Goal: Download file/media

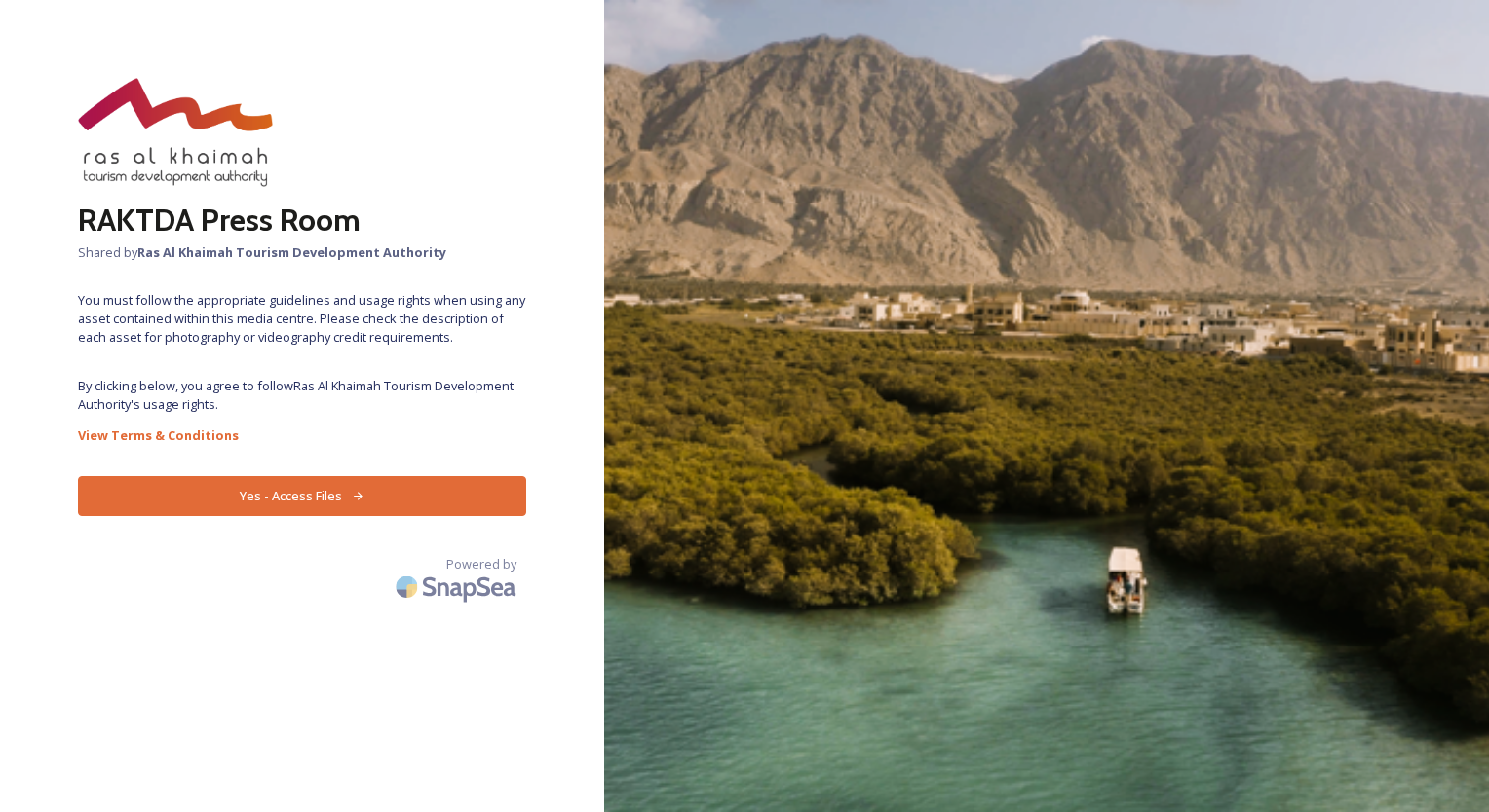
click at [296, 494] on button "Yes - Access Files" at bounding box center [301, 496] width 448 height 40
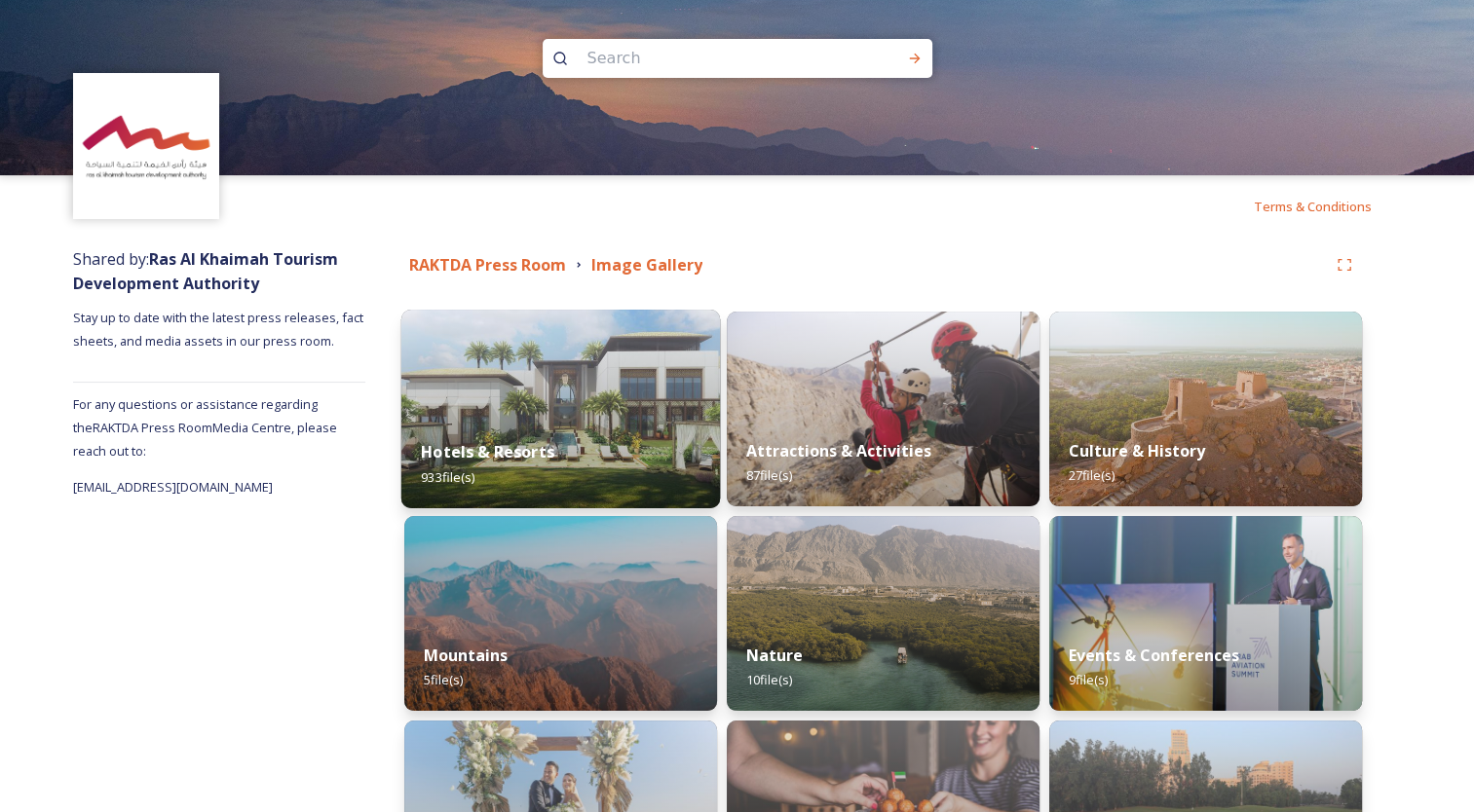
click at [558, 412] on img at bounding box center [560, 409] width 319 height 199
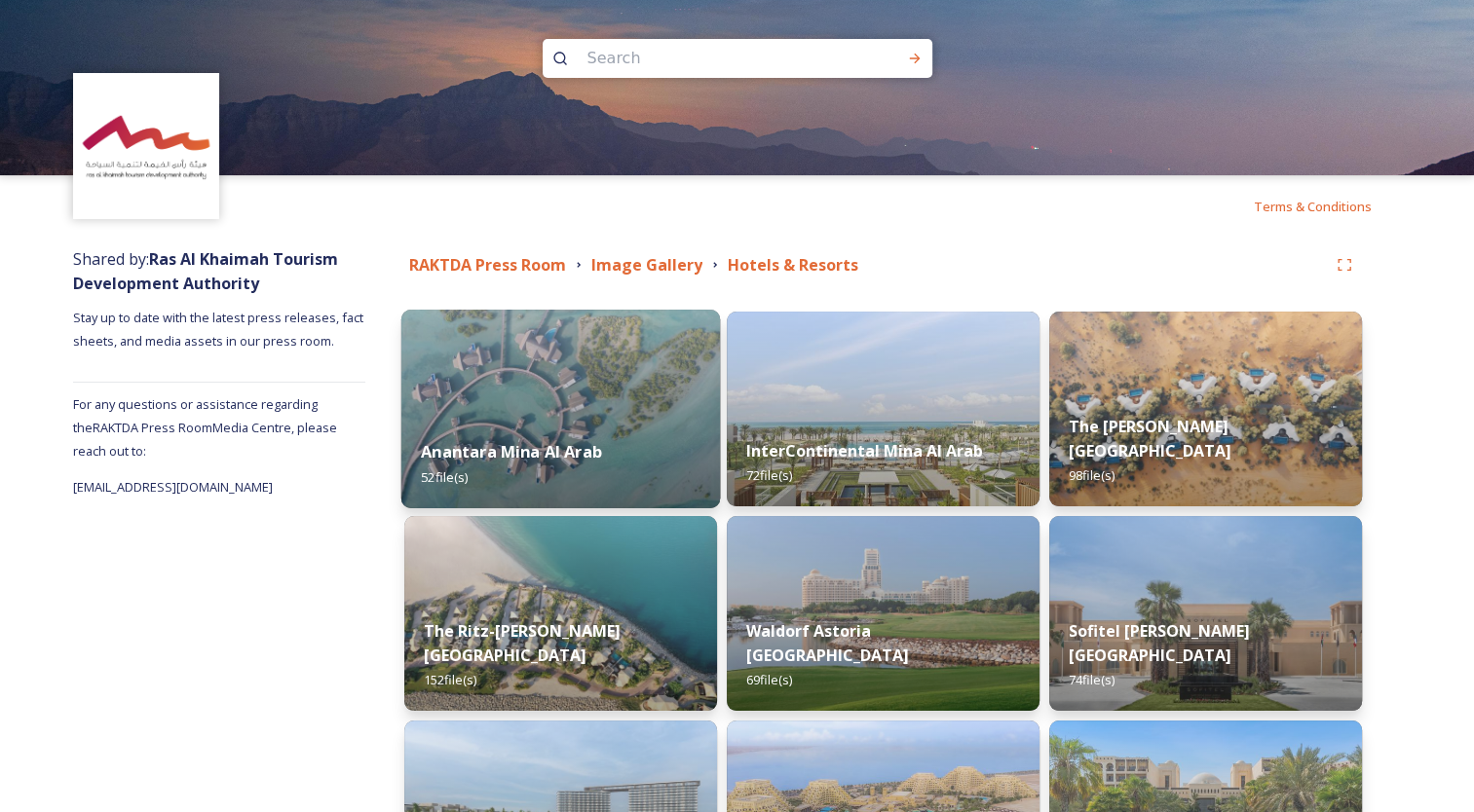
click at [540, 400] on img at bounding box center [560, 409] width 319 height 199
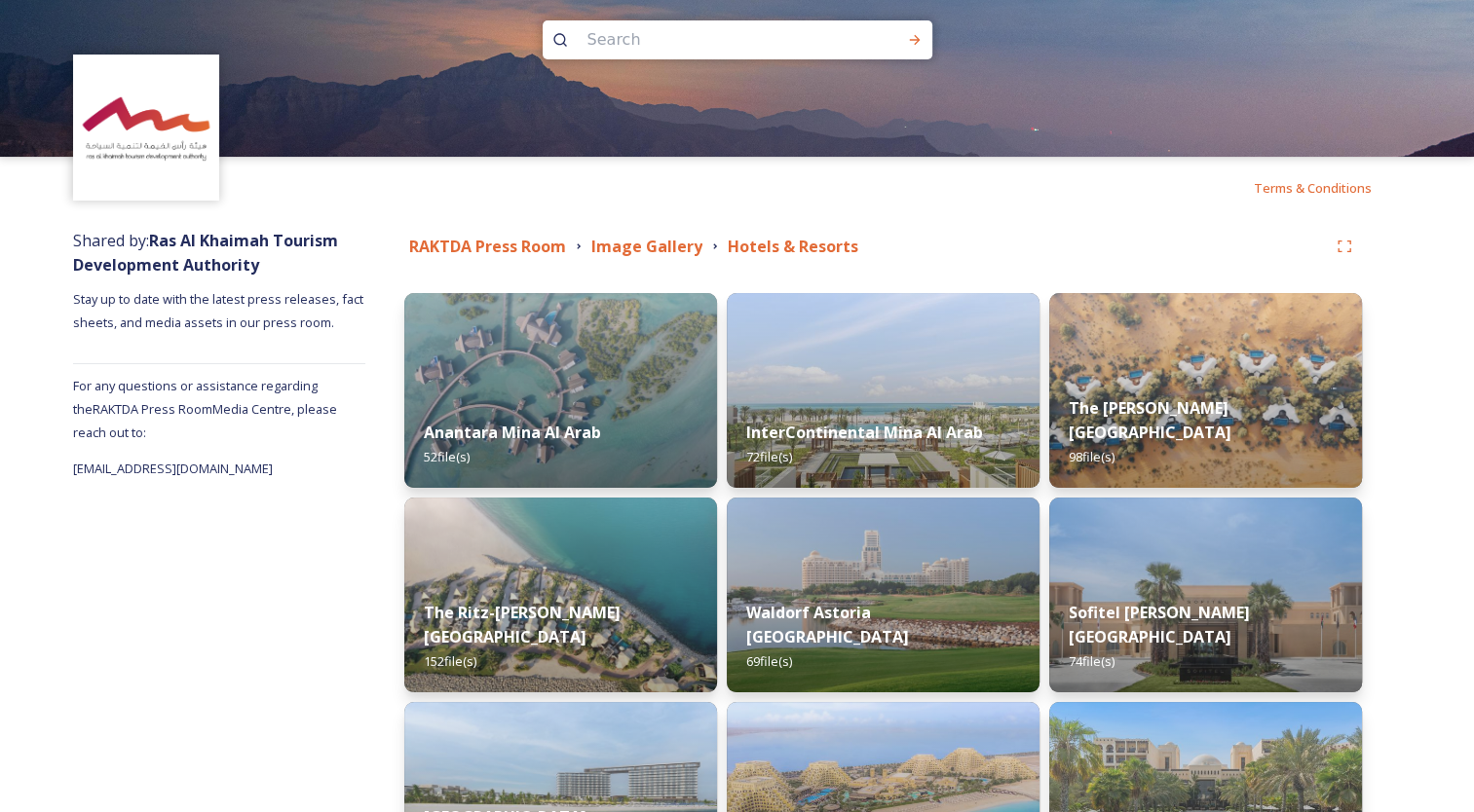
scroll to position [19, 0]
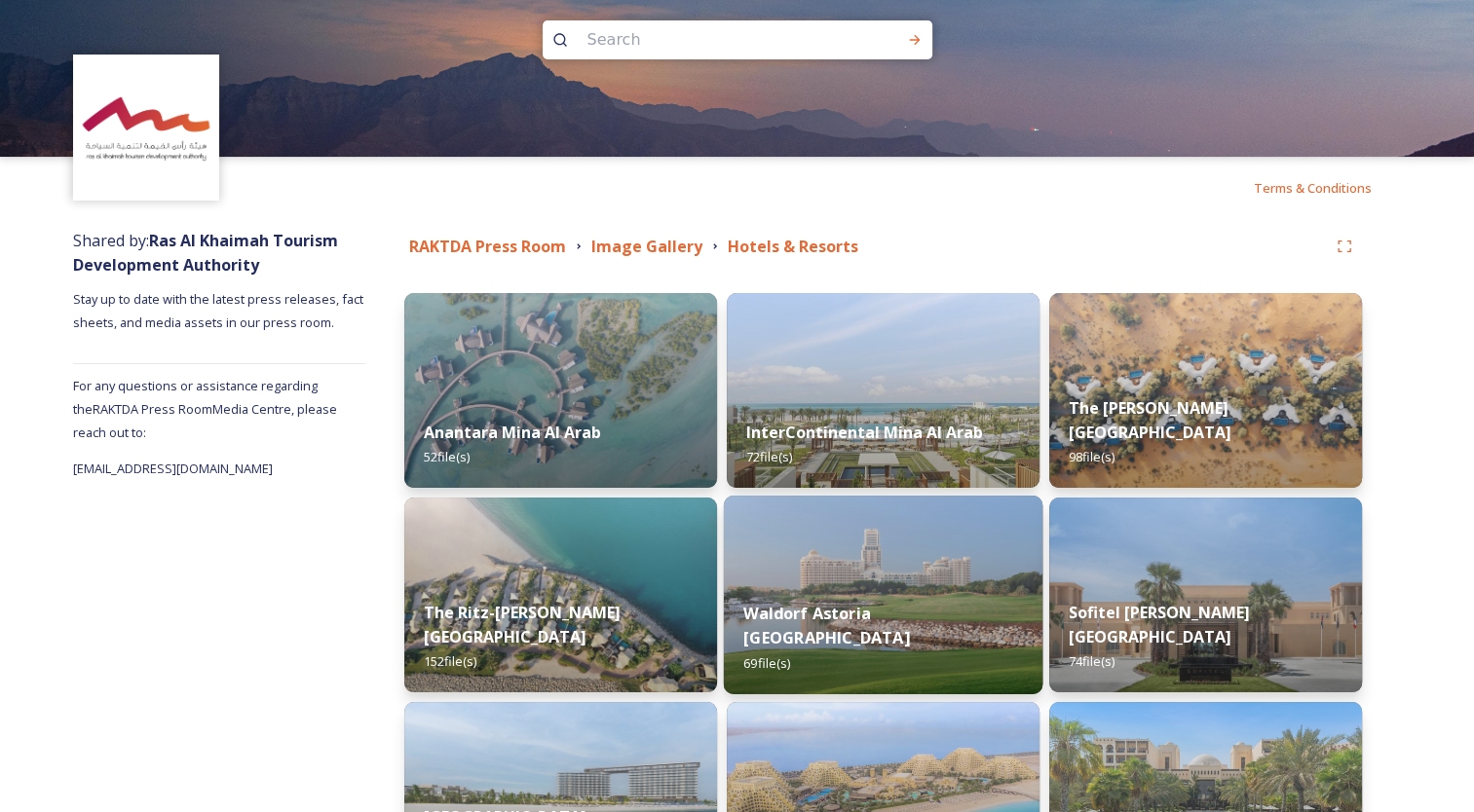
click at [915, 590] on img at bounding box center [883, 595] width 319 height 199
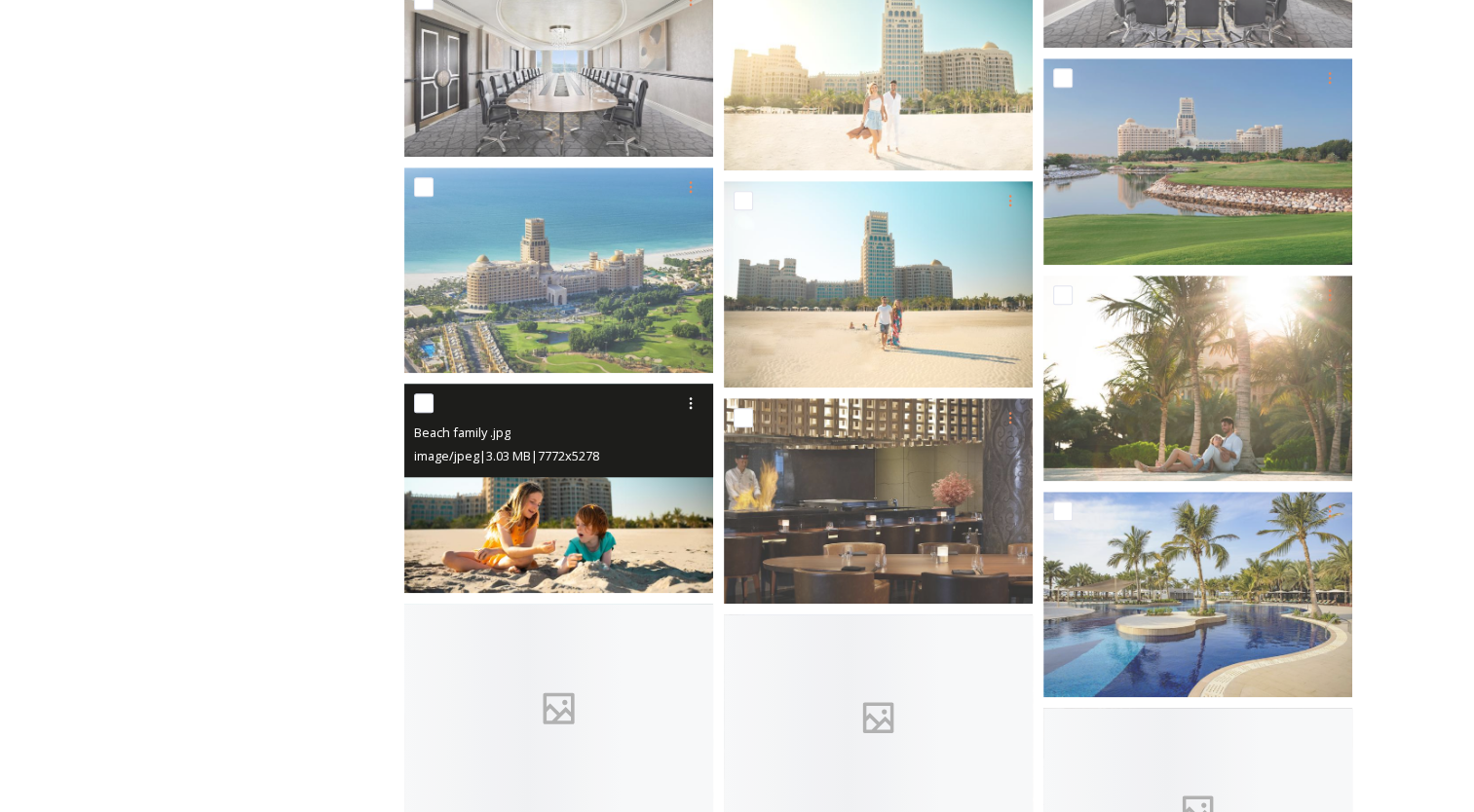
scroll to position [1655, 0]
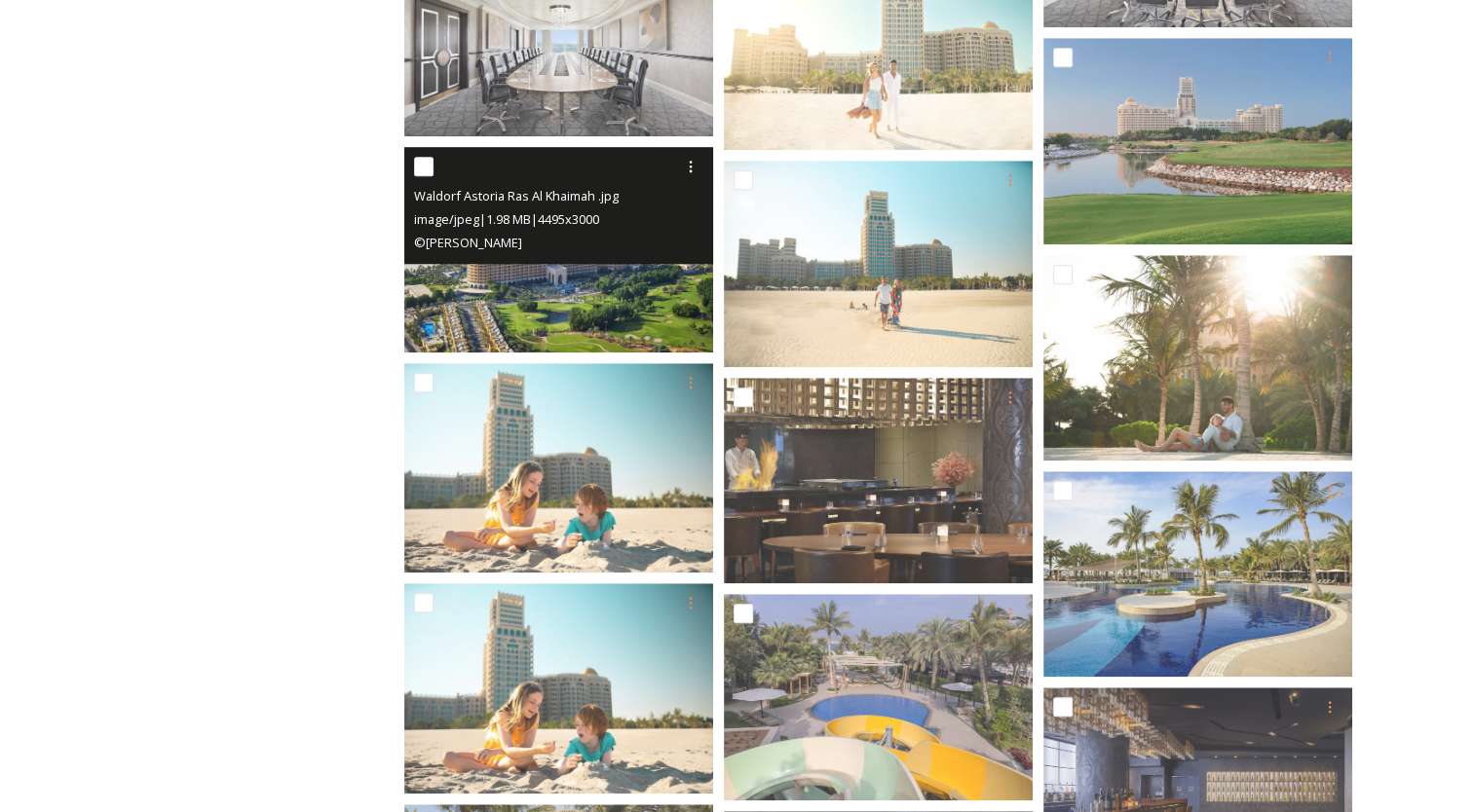
click at [577, 290] on img at bounding box center [558, 250] width 309 height 206
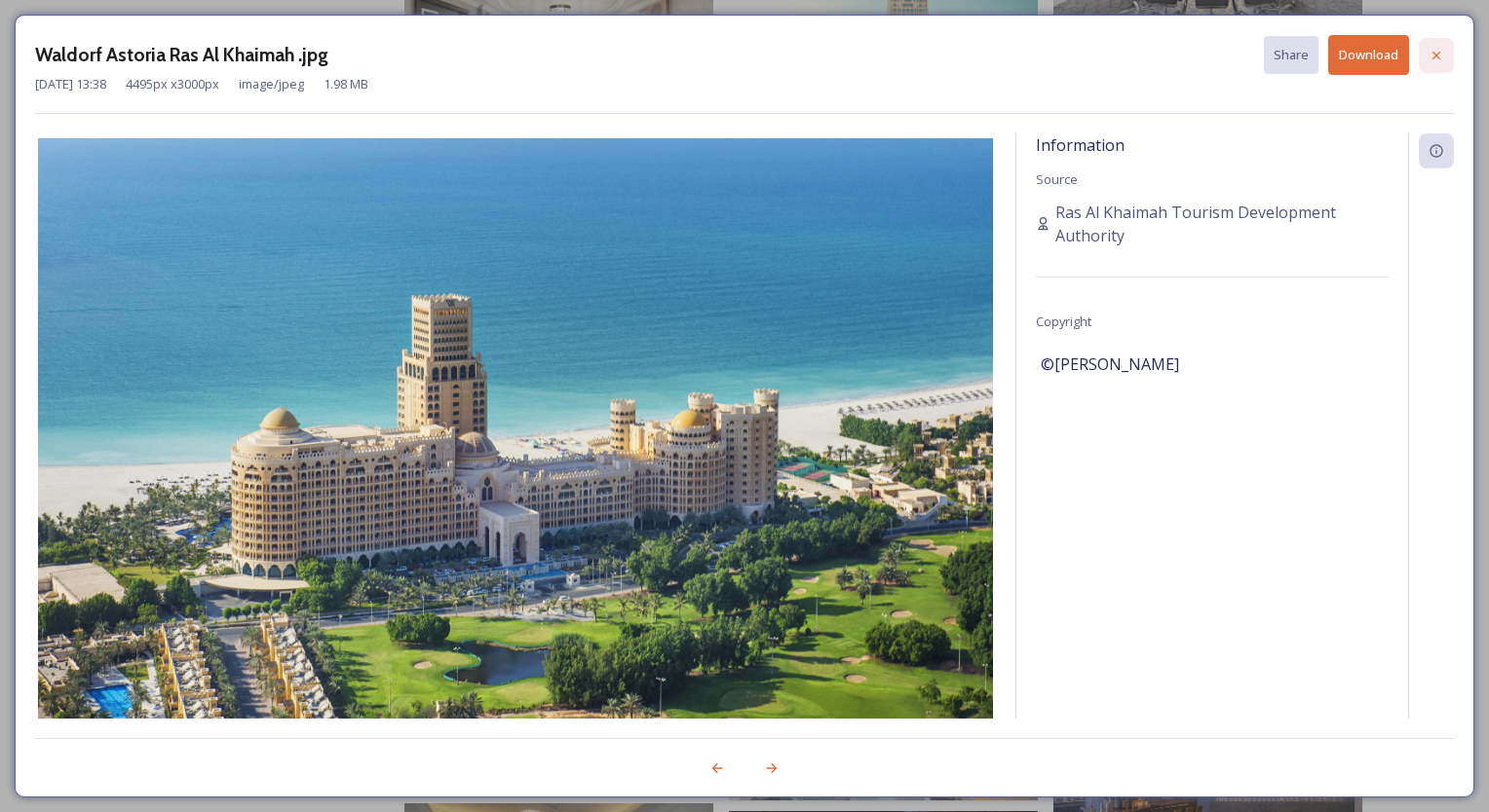
click at [1438, 48] on icon at bounding box center [1436, 56] width 16 height 16
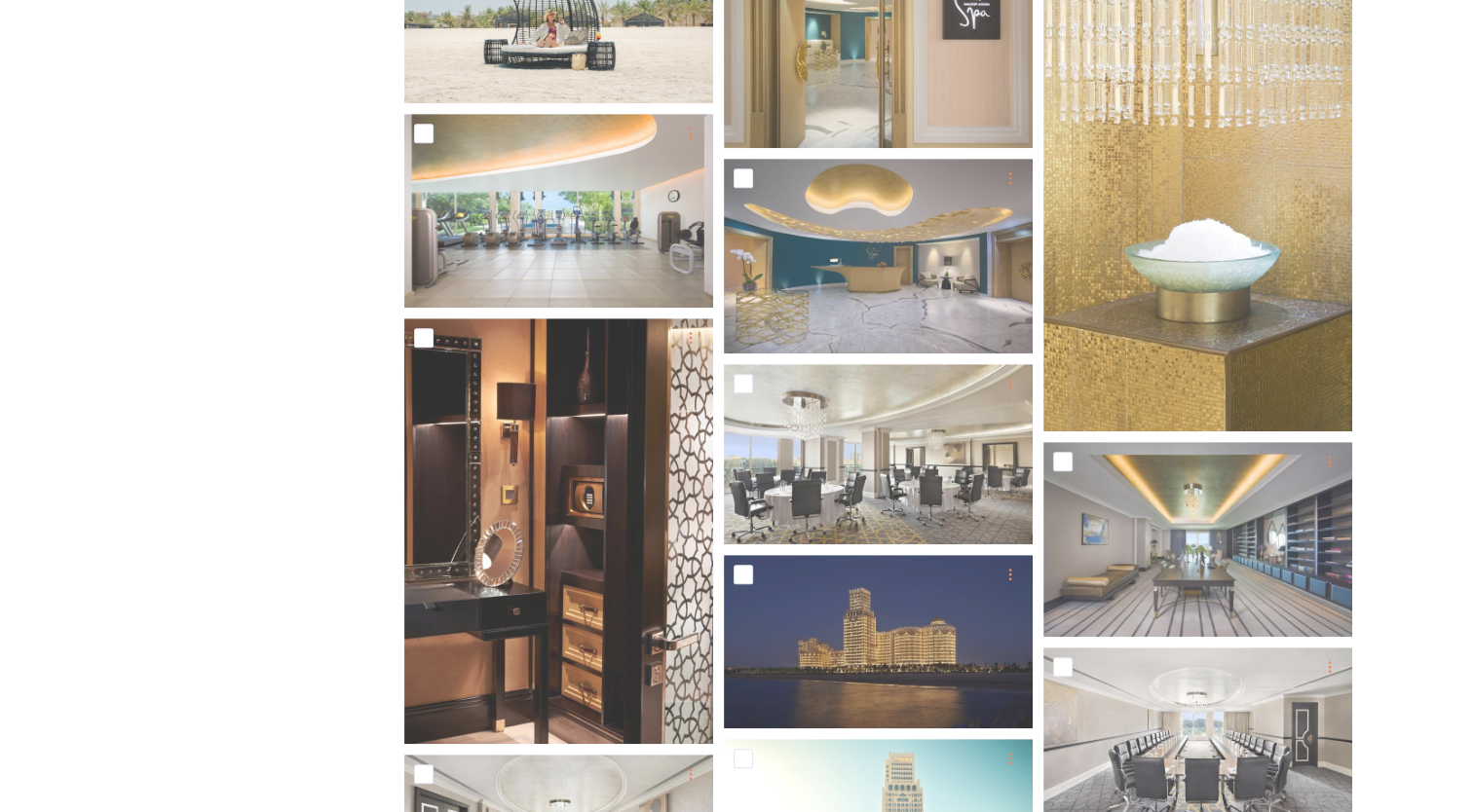
scroll to position [0, 0]
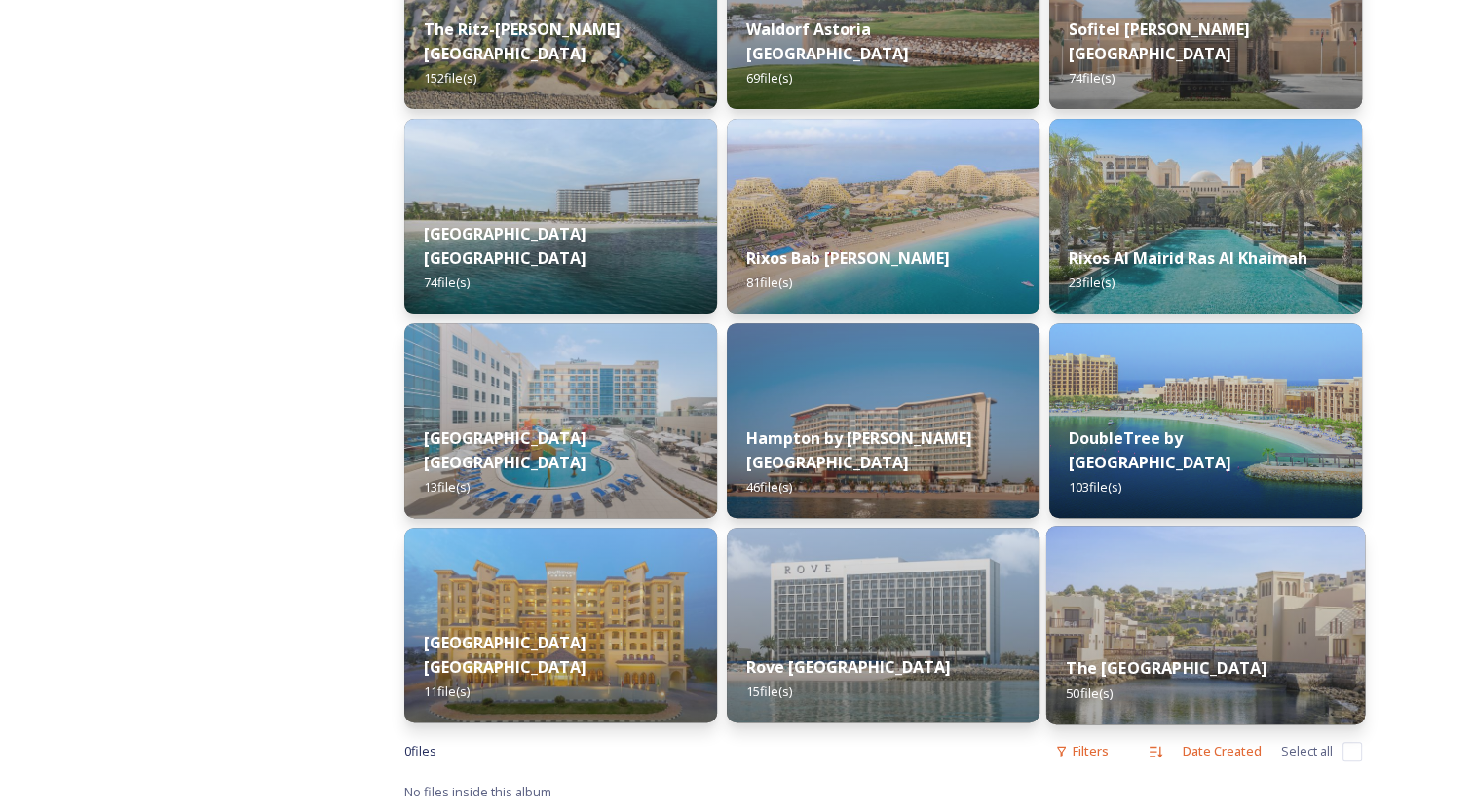
scroll to position [603, 0]
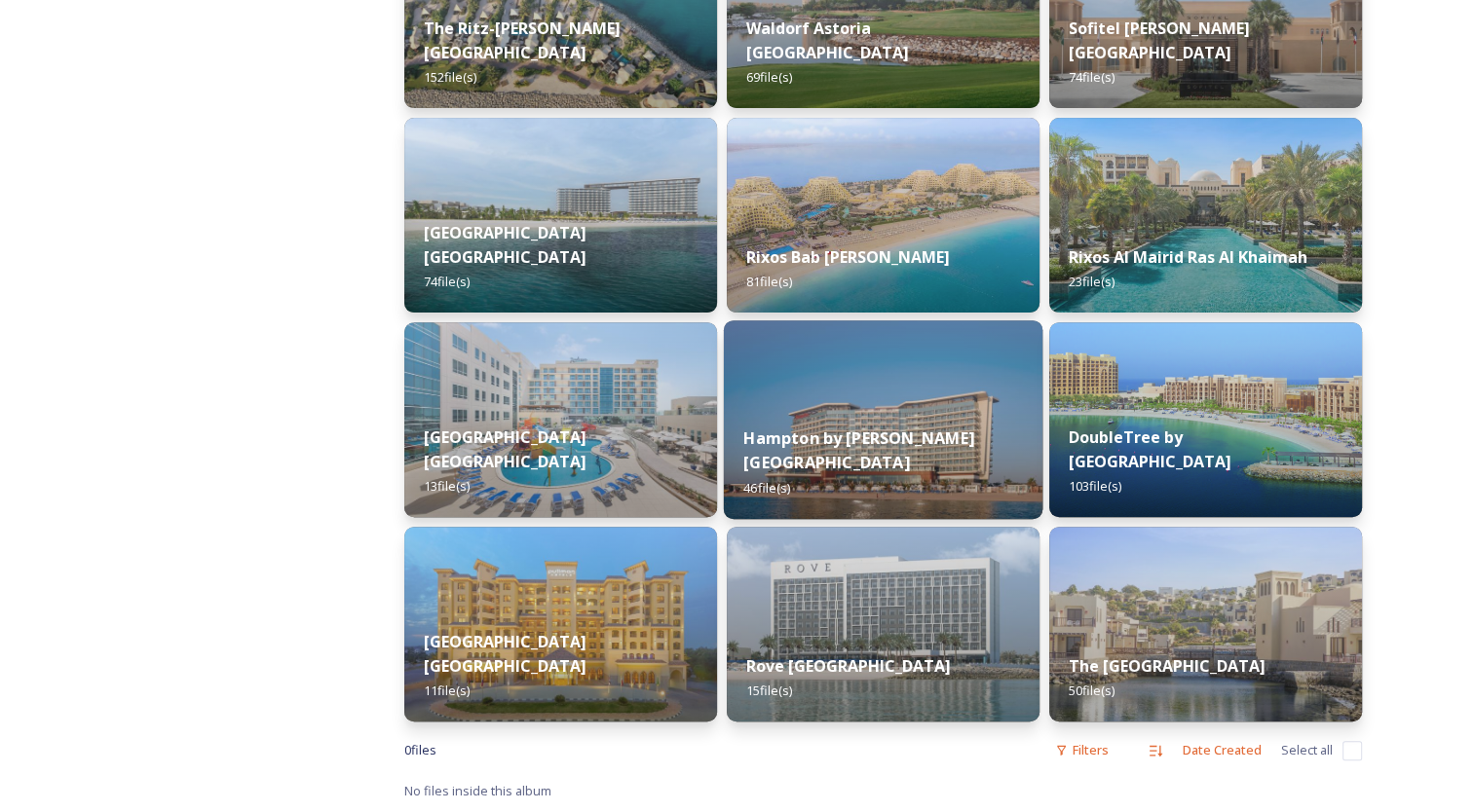
click at [910, 411] on img at bounding box center [883, 420] width 319 height 199
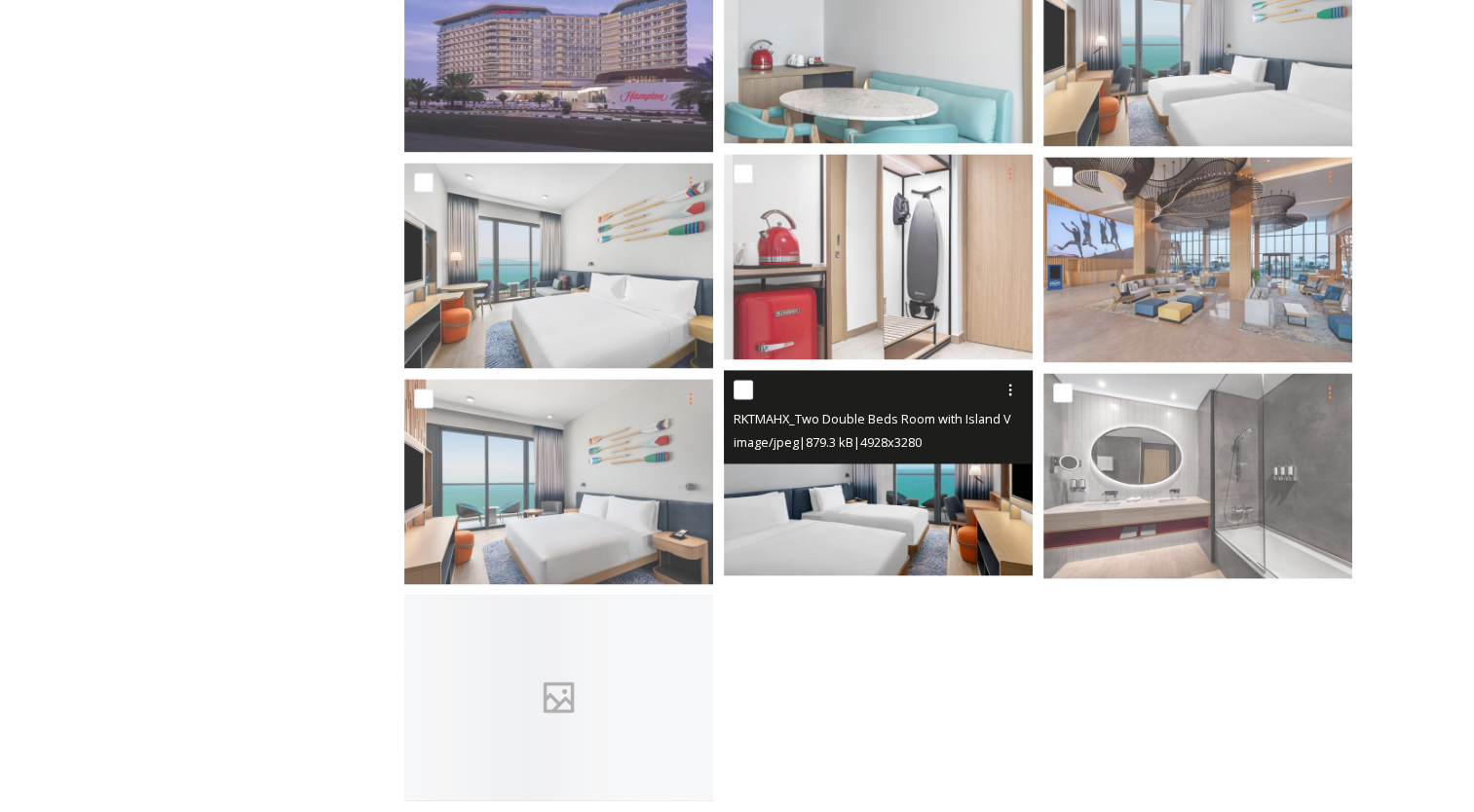
scroll to position [3020, 0]
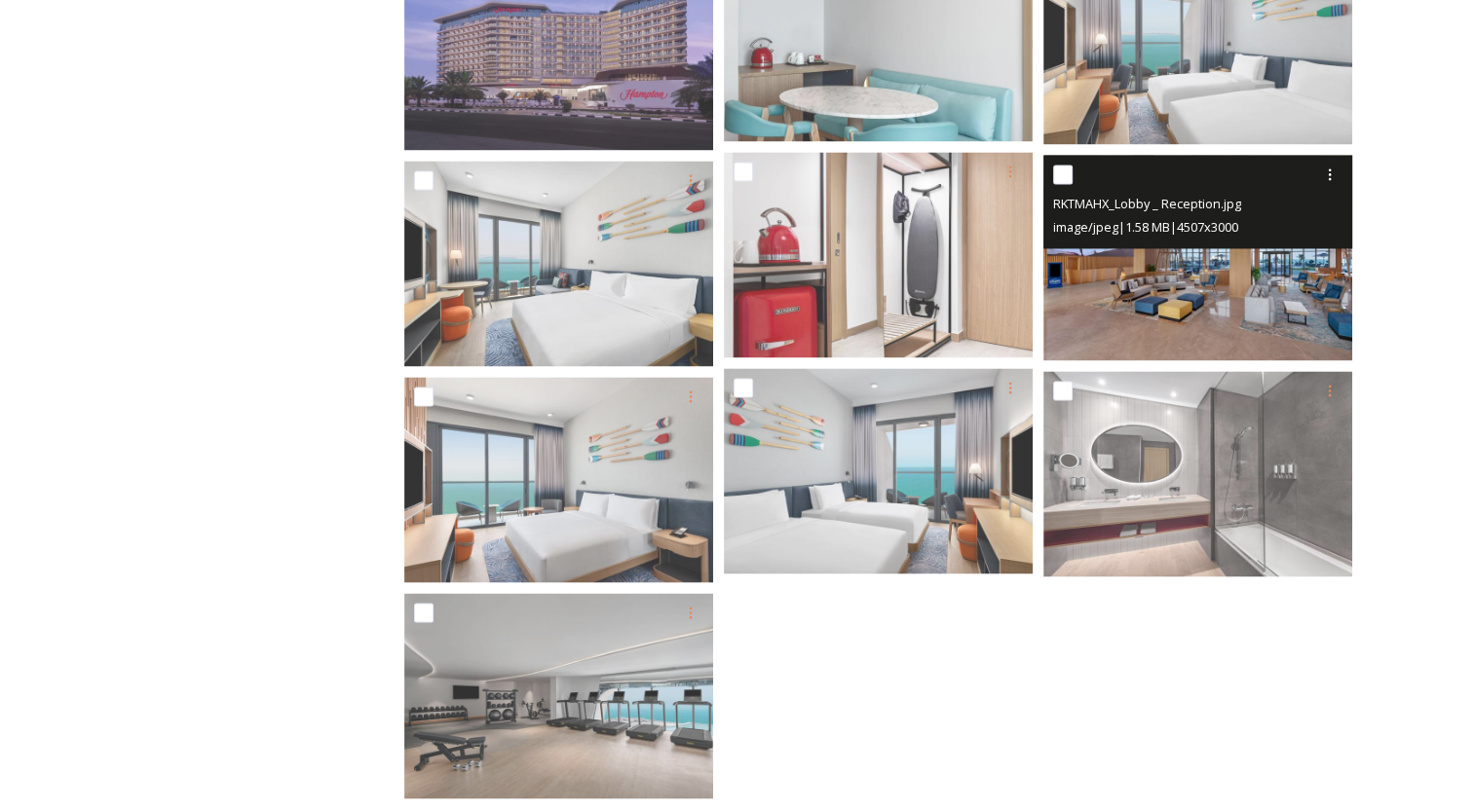
click at [1174, 284] on img at bounding box center [1197, 258] width 309 height 206
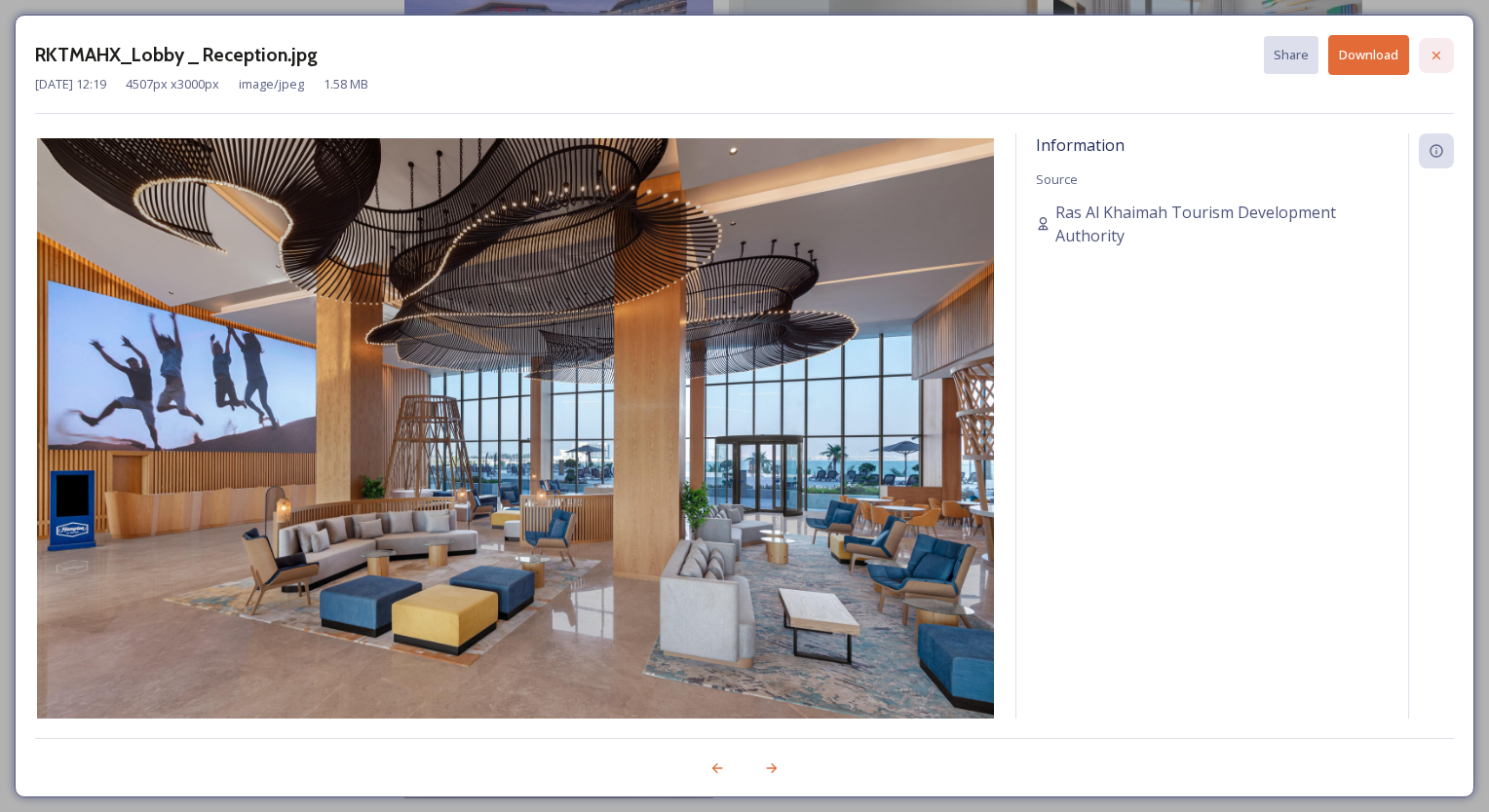
click at [1429, 56] on icon at bounding box center [1436, 56] width 16 height 16
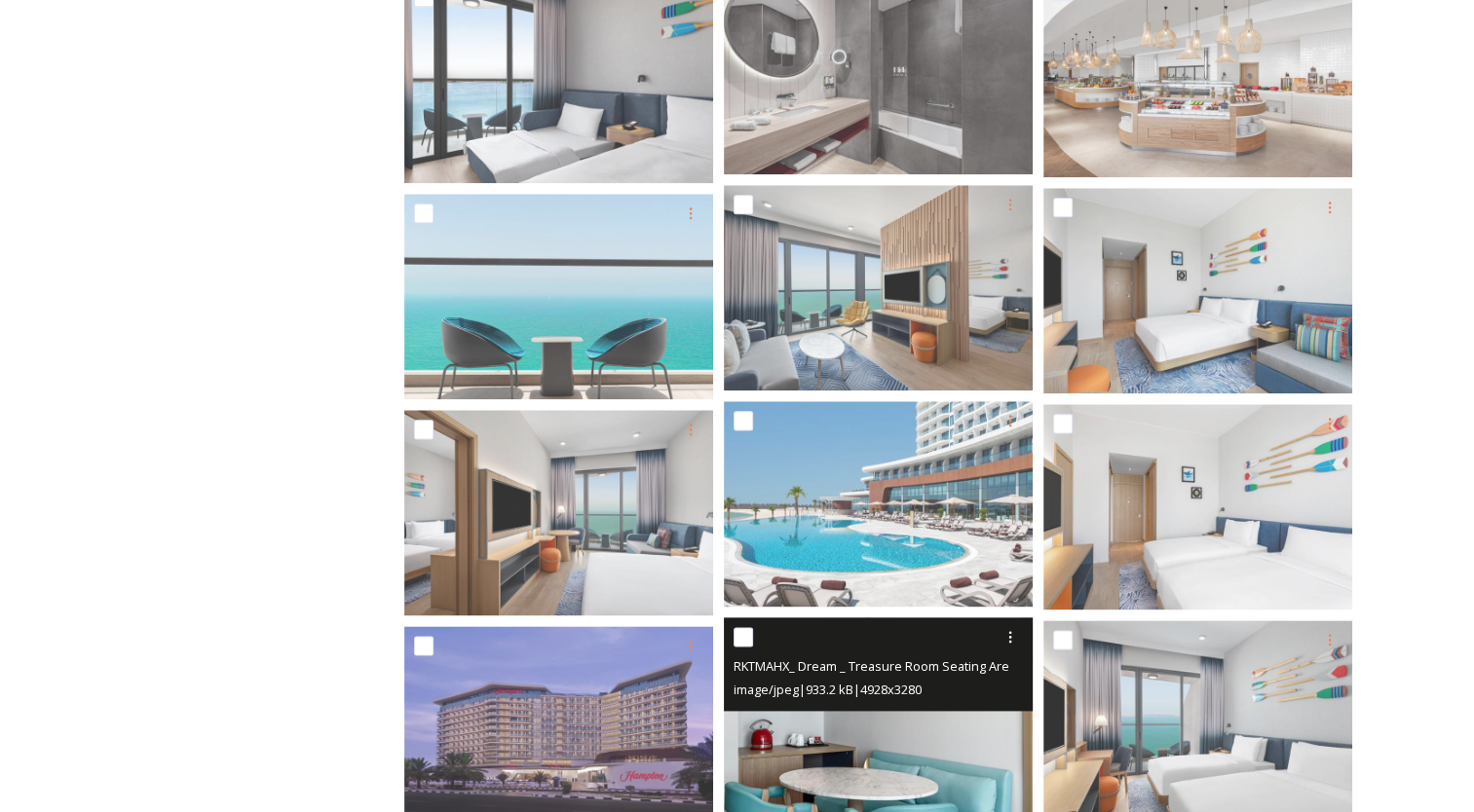
scroll to position [2630, 0]
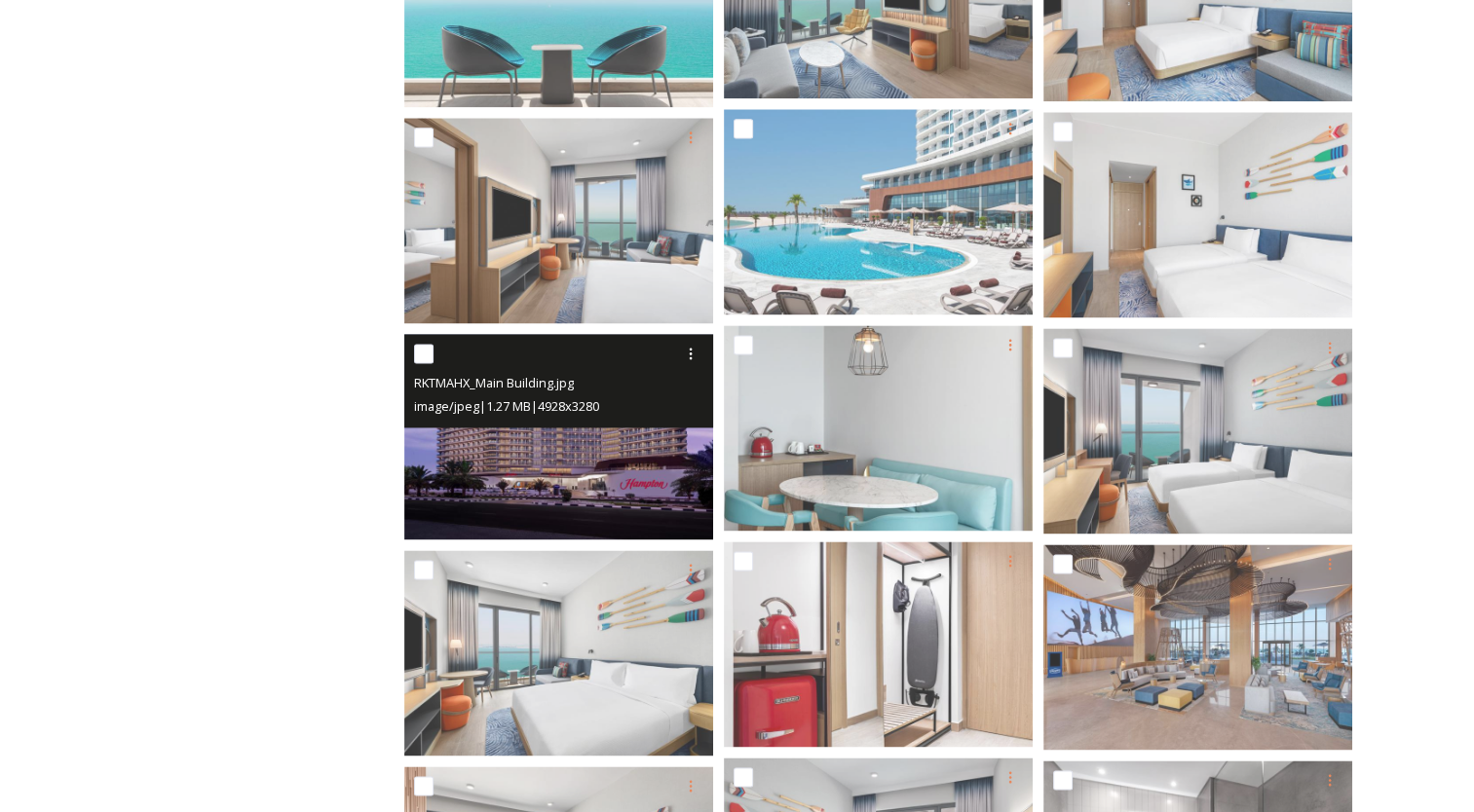
click at [600, 415] on div "image/jpeg | 1.27 MB | 4928 x 3280" at bounding box center [561, 406] width 294 height 24
click at [613, 470] on img at bounding box center [558, 437] width 309 height 206
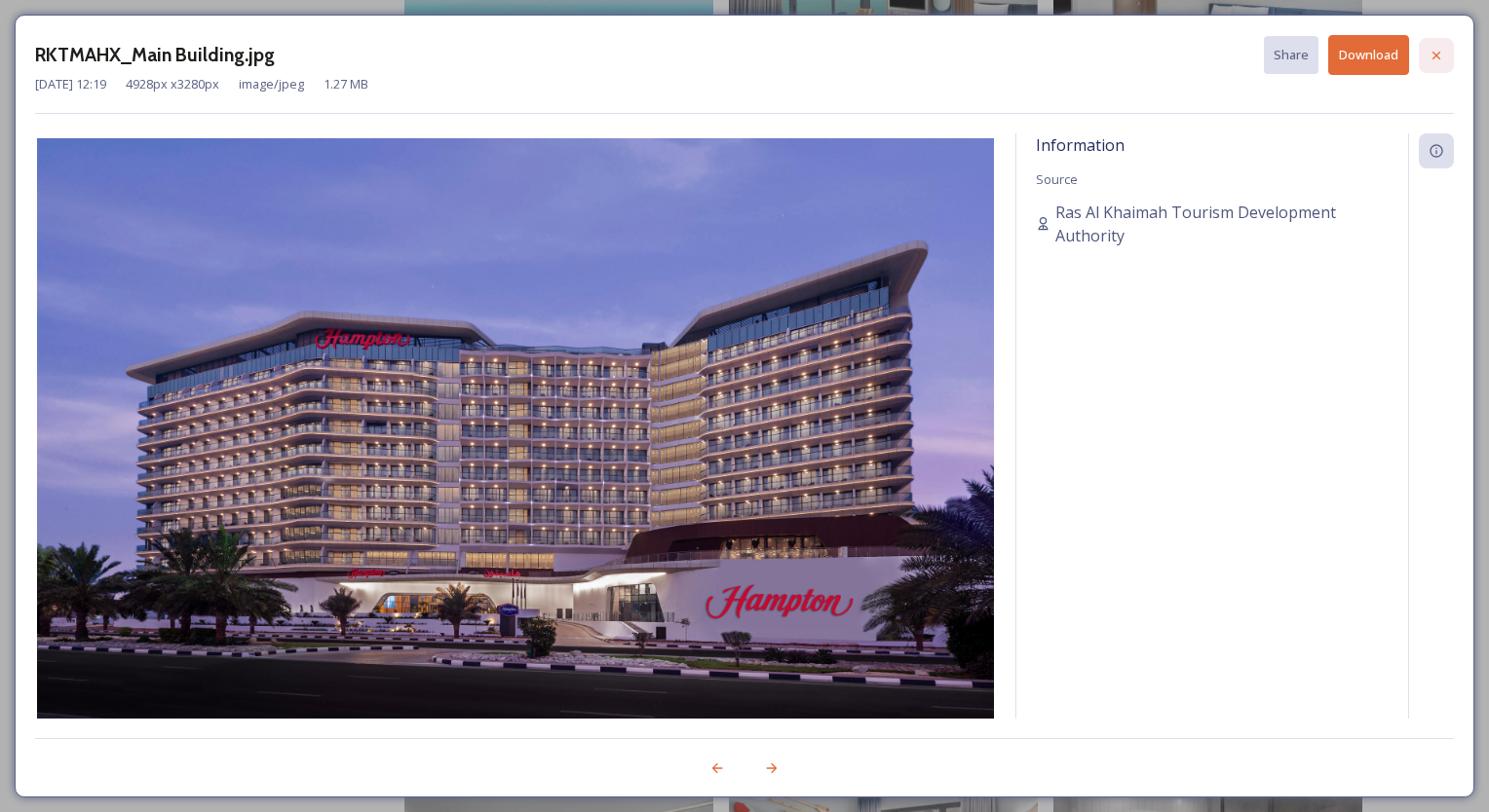
click at [1436, 59] on icon at bounding box center [1436, 56] width 16 height 16
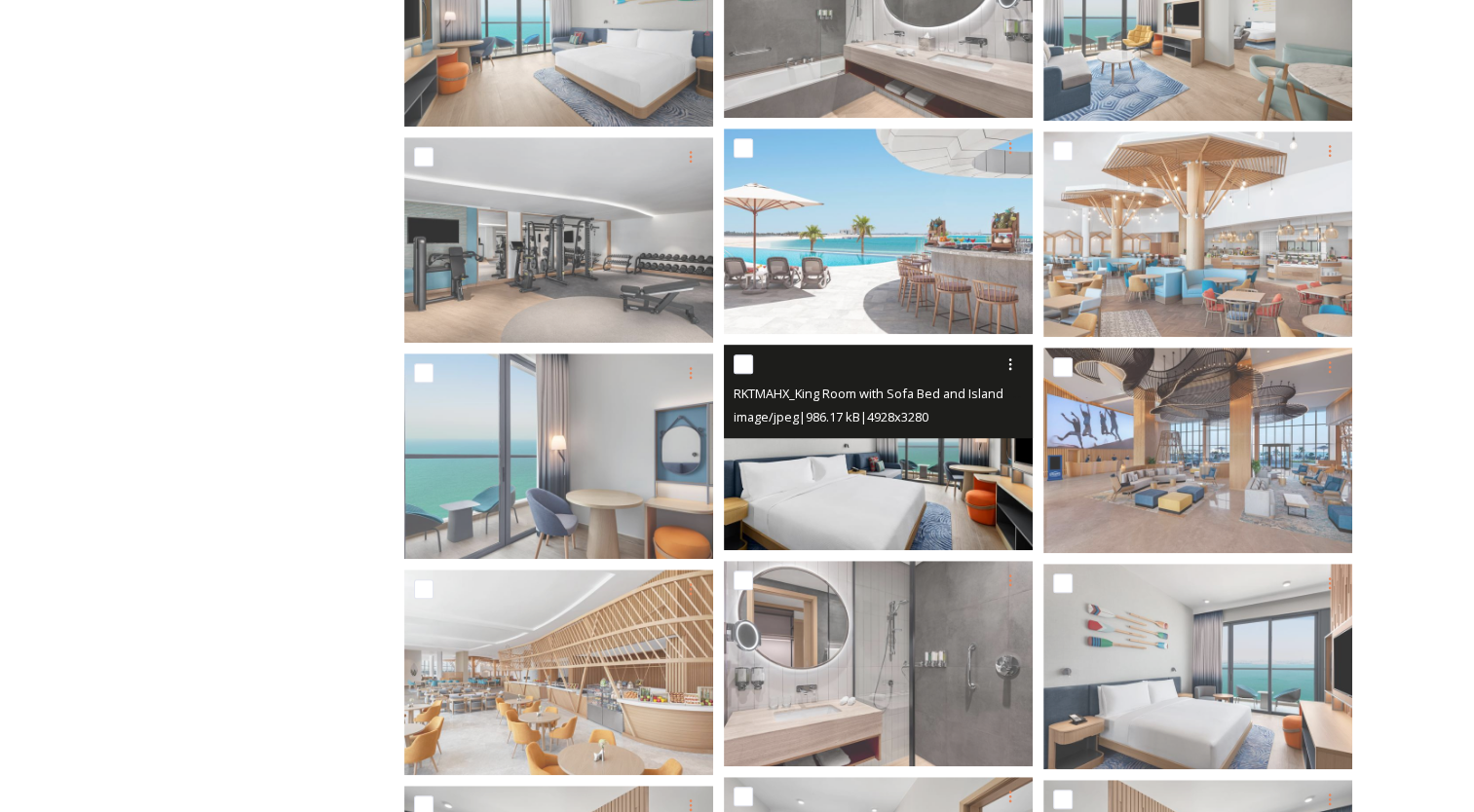
scroll to position [0, 0]
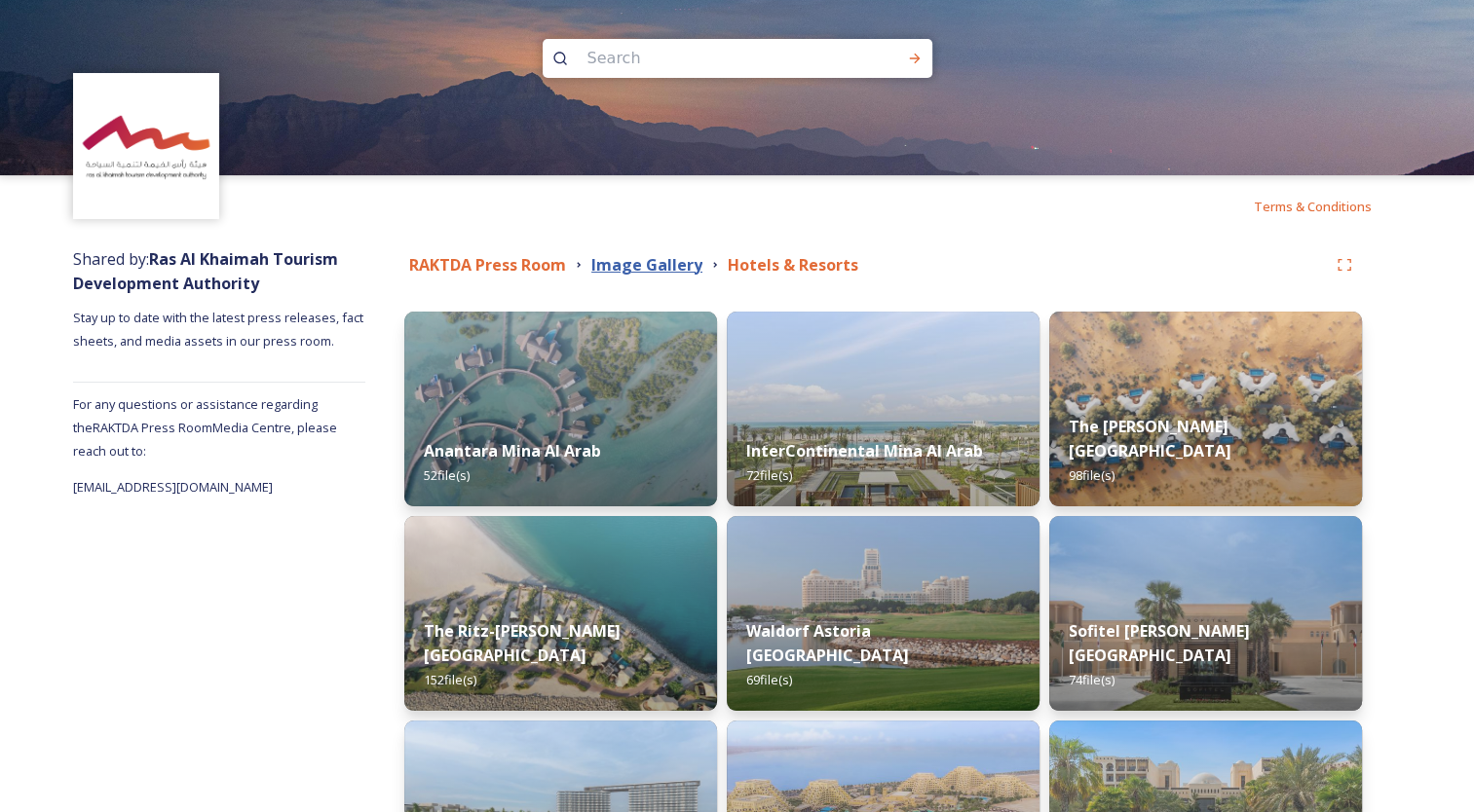
click at [647, 262] on strong "Image Gallery" at bounding box center [646, 265] width 111 height 22
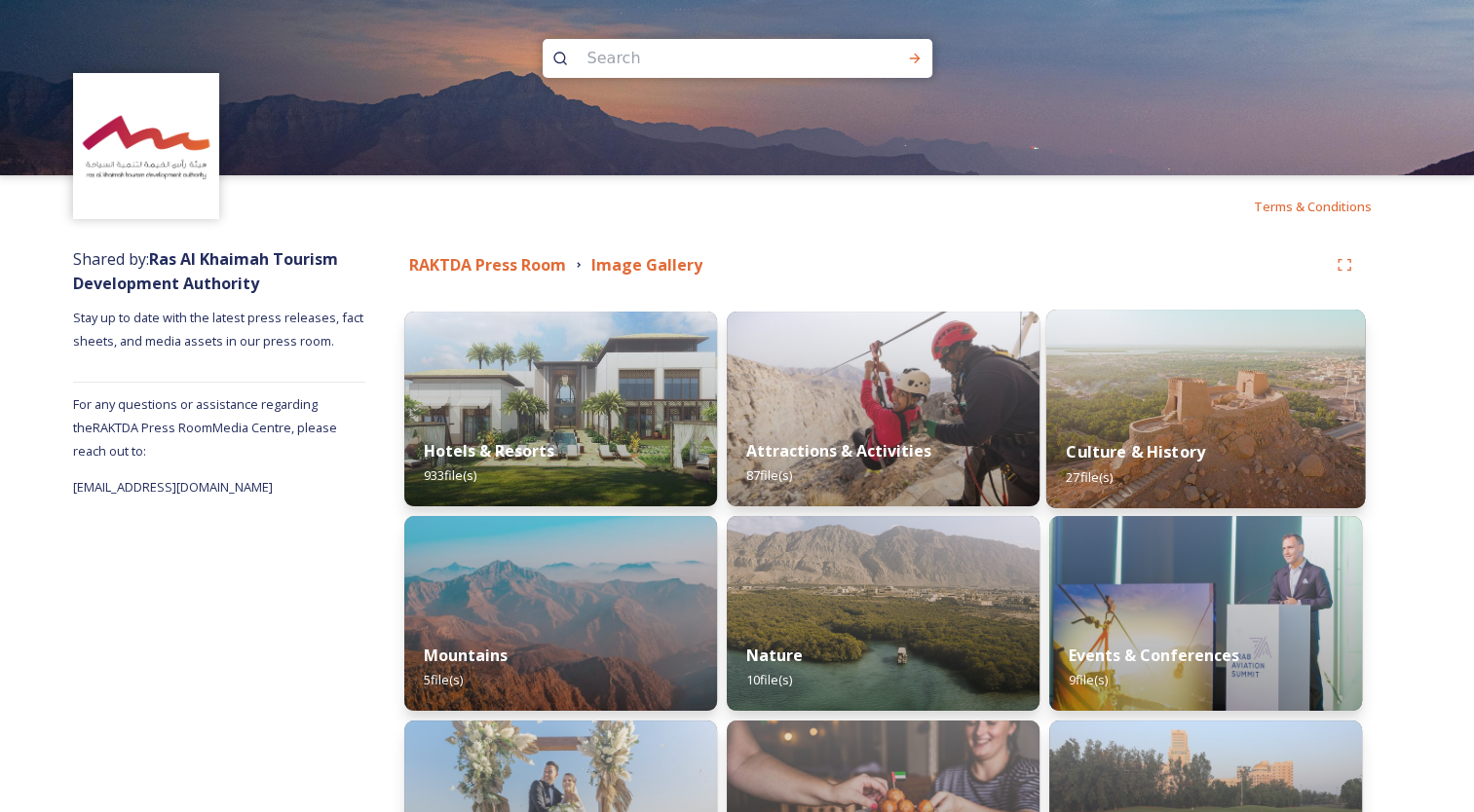
click at [1224, 400] on img at bounding box center [1205, 409] width 319 height 199
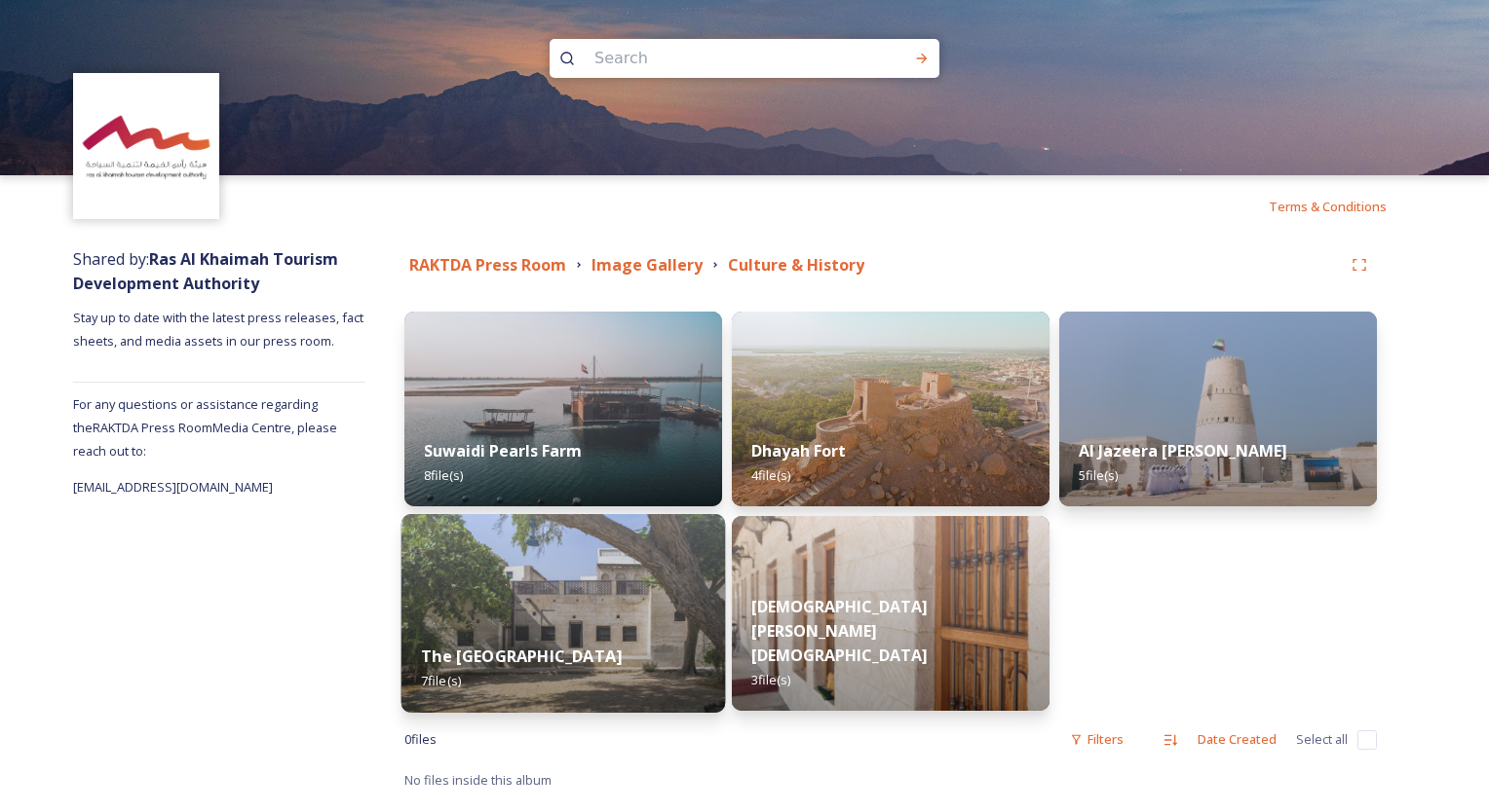
click at [575, 625] on div "The [GEOGRAPHIC_DATA] 7 file(s)" at bounding box center [563, 669] width 325 height 88
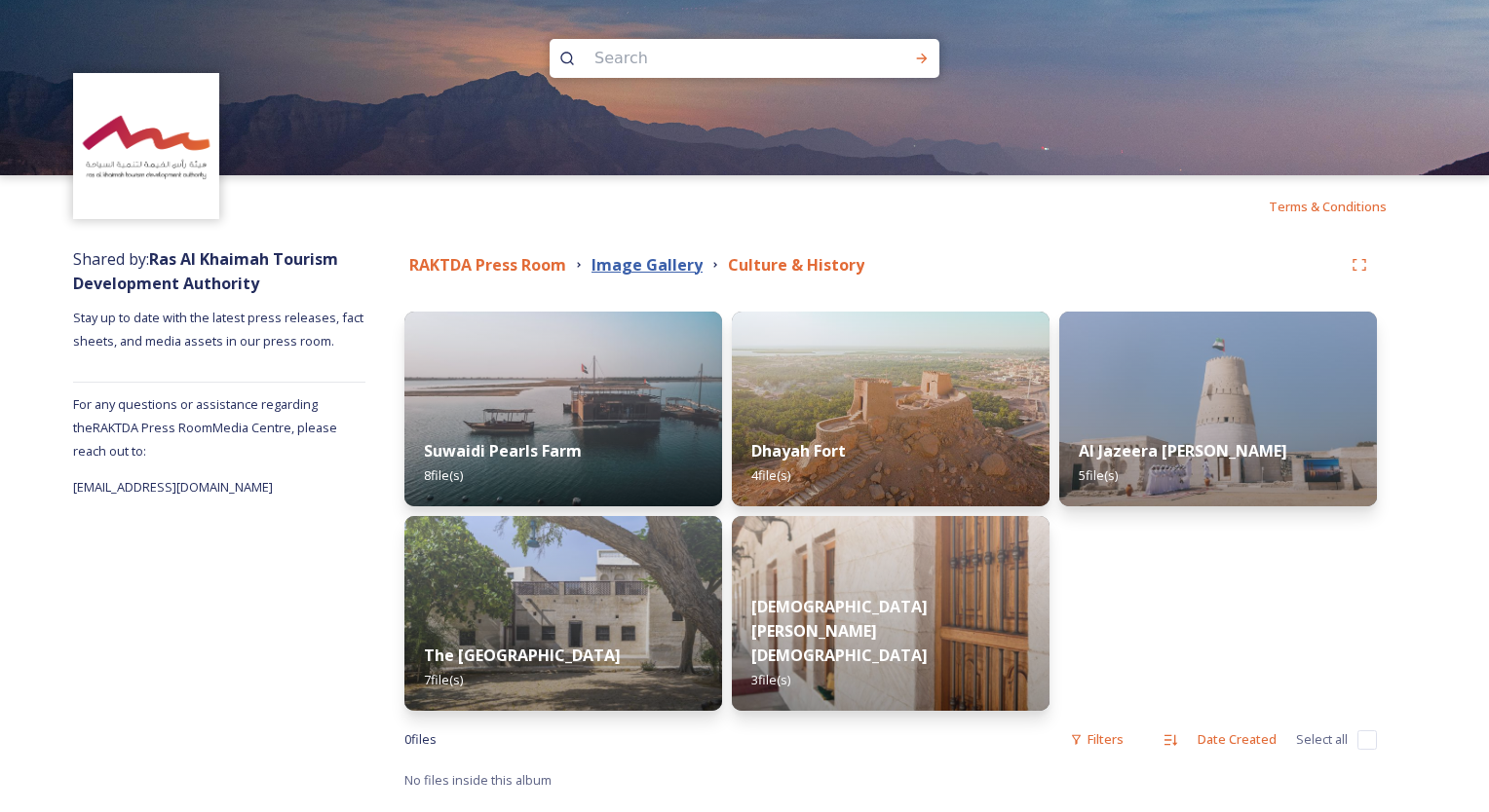
click at [642, 269] on strong "Image Gallery" at bounding box center [646, 265] width 111 height 22
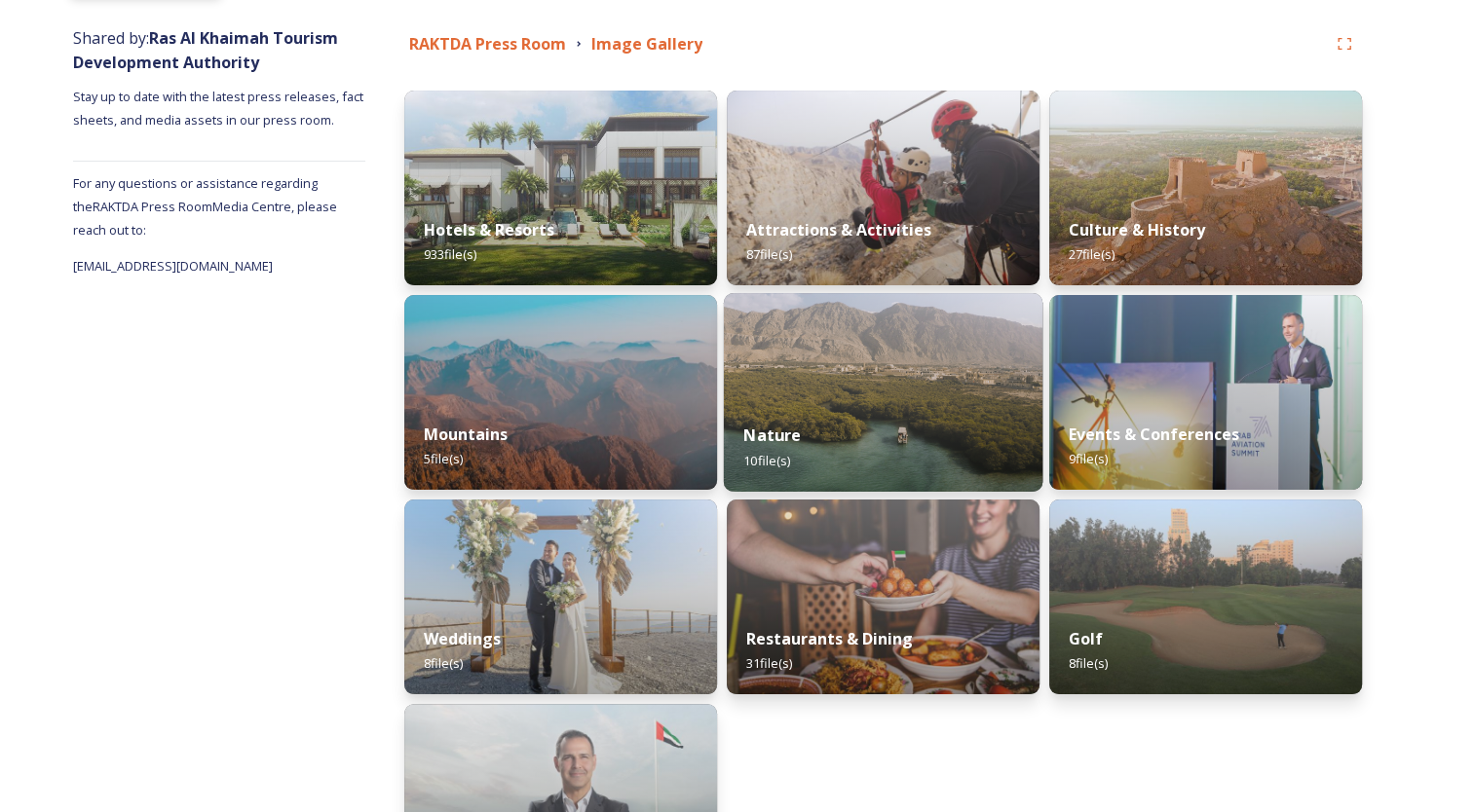
scroll to position [204, 0]
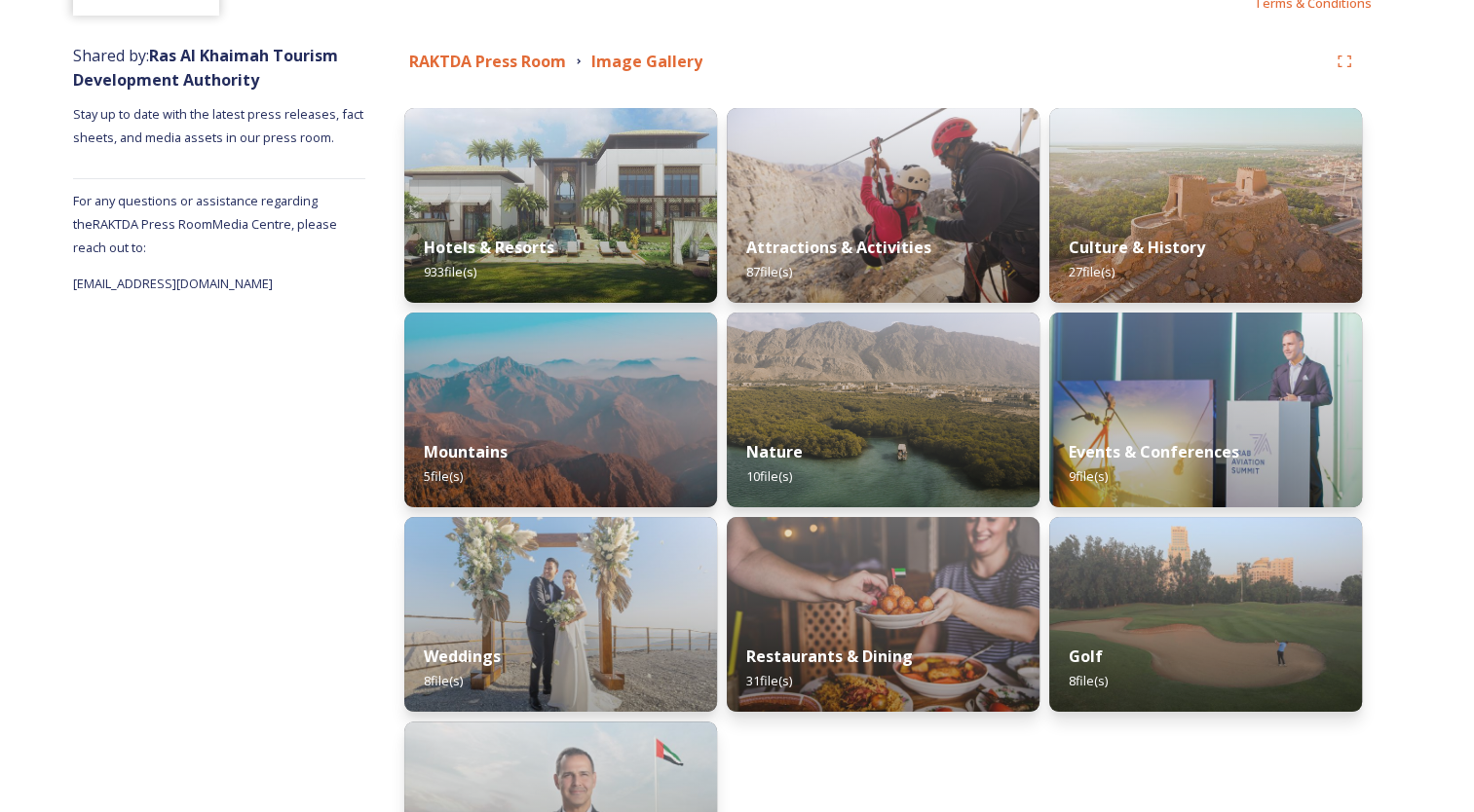
click at [1184, 203] on img at bounding box center [1205, 205] width 313 height 195
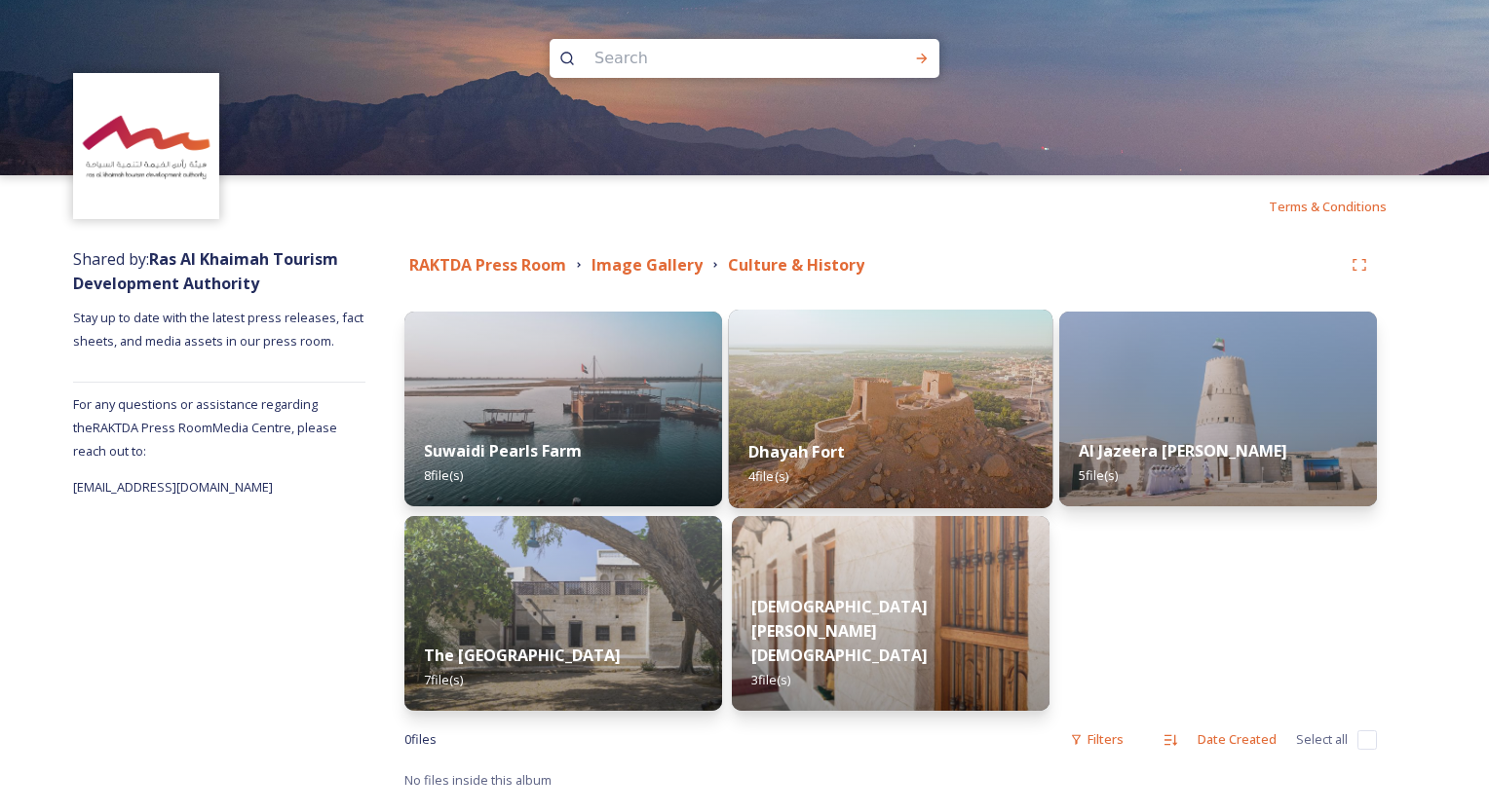
click at [890, 438] on div "Dhayah Fort 4 file(s)" at bounding box center [891, 464] width 325 height 88
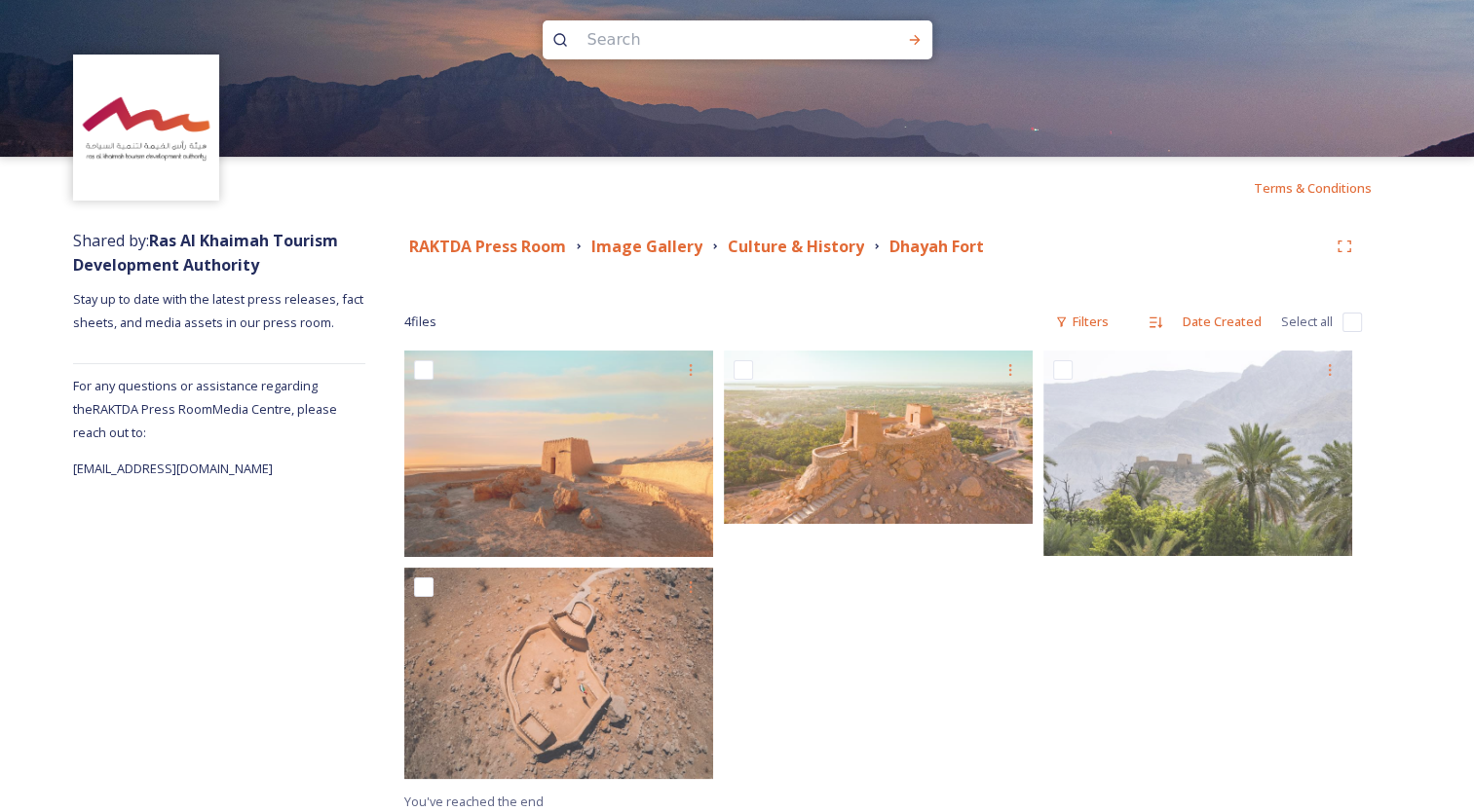
scroll to position [28, 0]
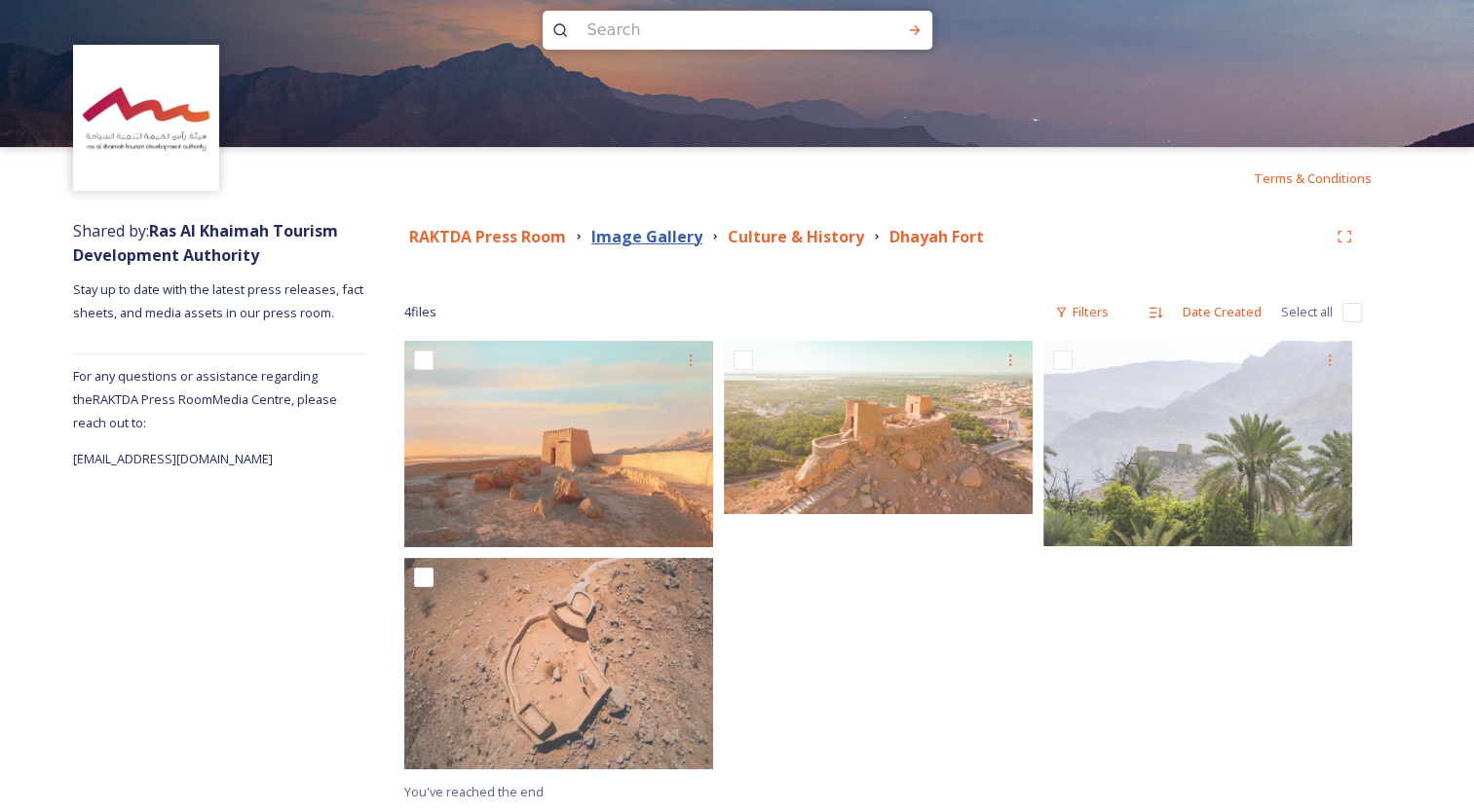
click at [656, 232] on strong "Image Gallery" at bounding box center [646, 236] width 111 height 22
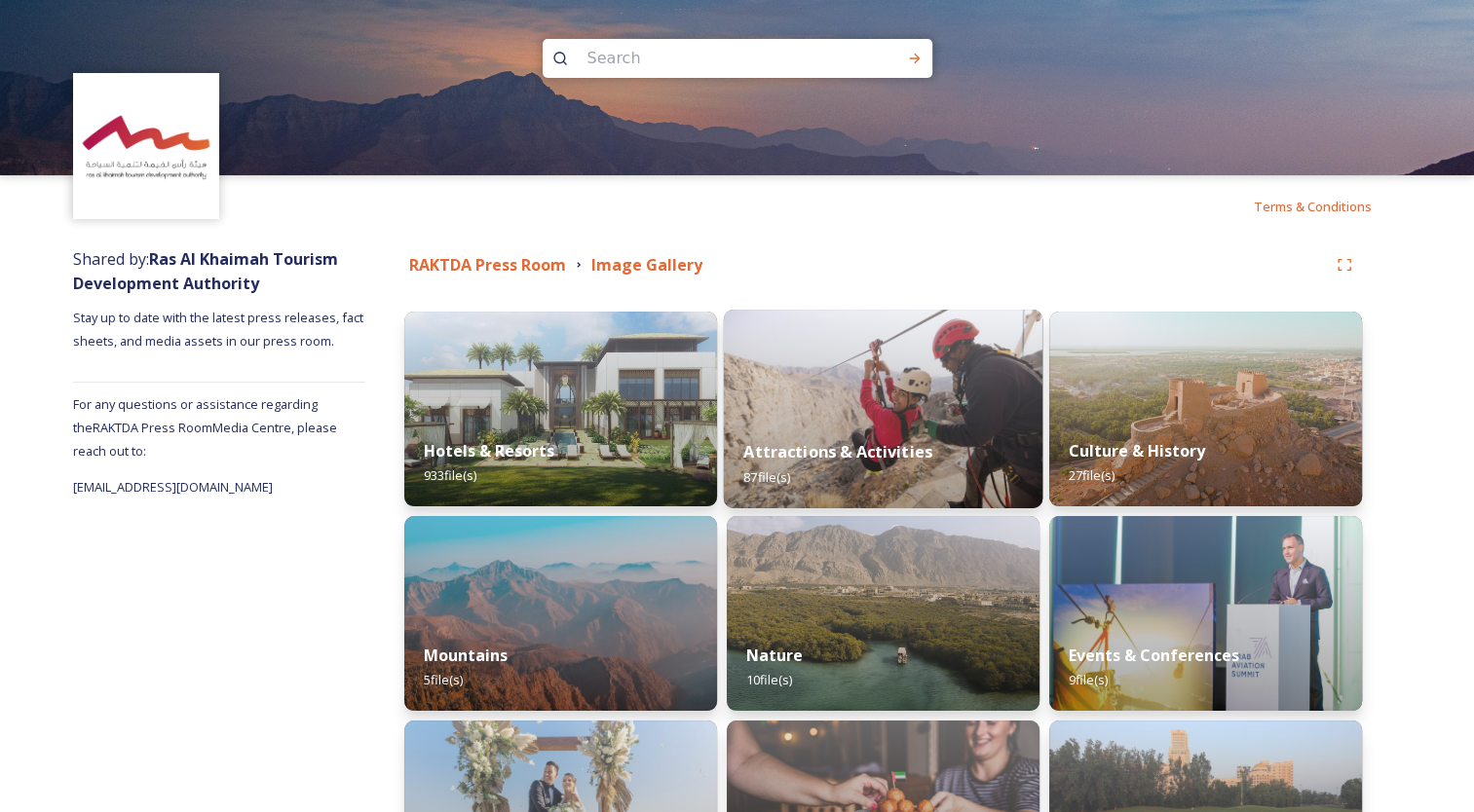
click at [868, 415] on img at bounding box center [883, 409] width 319 height 199
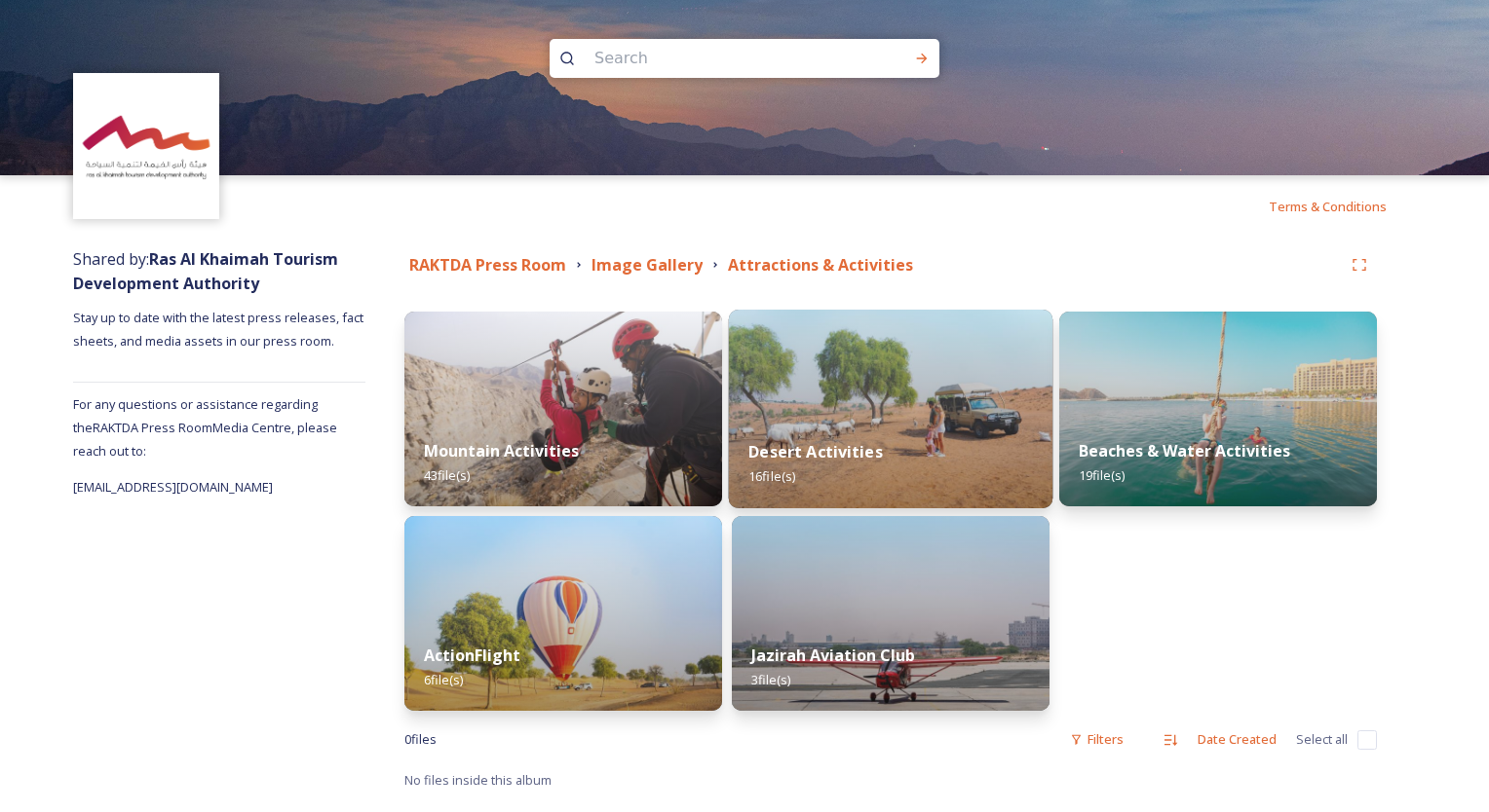
click at [859, 428] on div "Desert Activities 16 file(s)" at bounding box center [891, 464] width 325 height 88
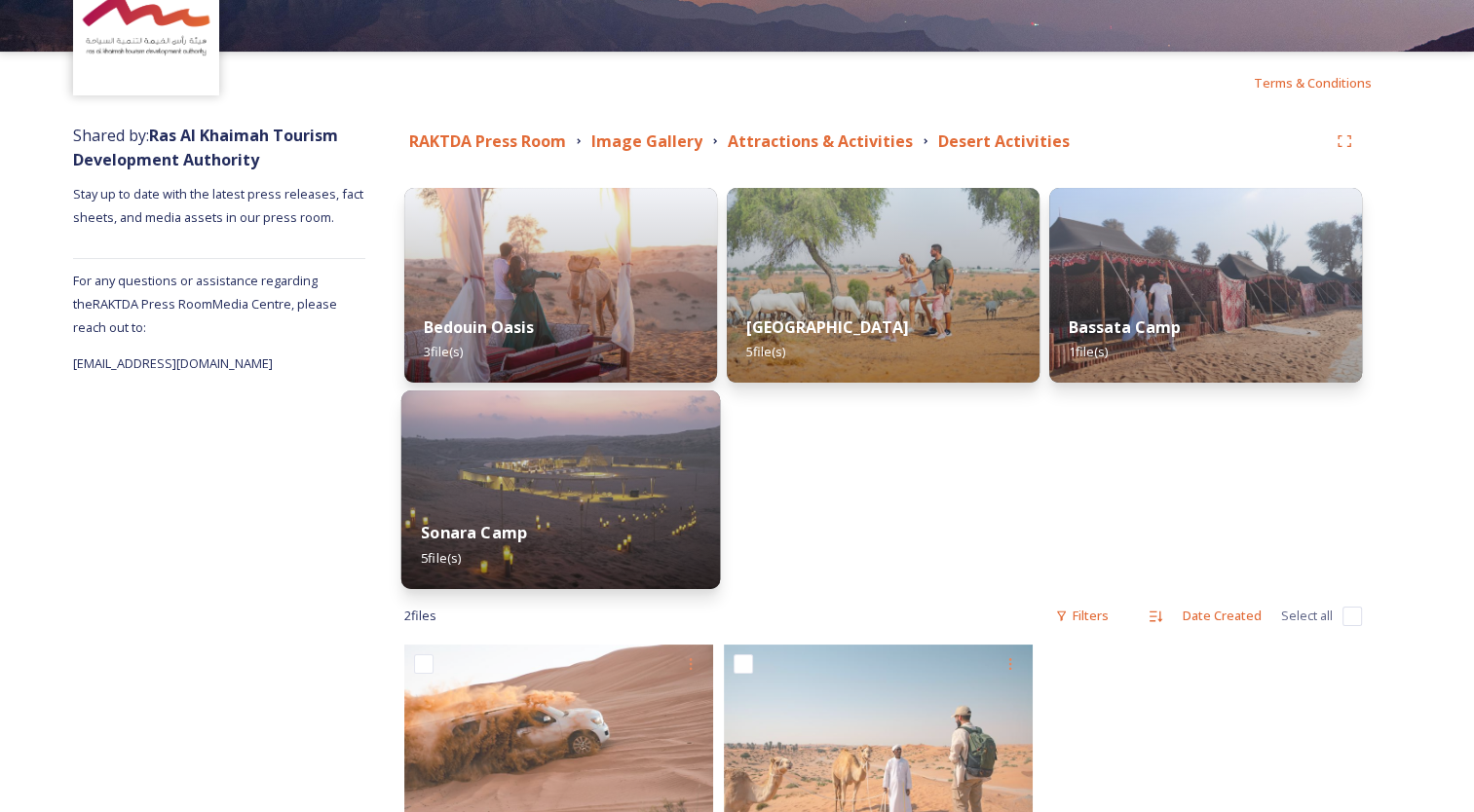
scroll to position [107, 0]
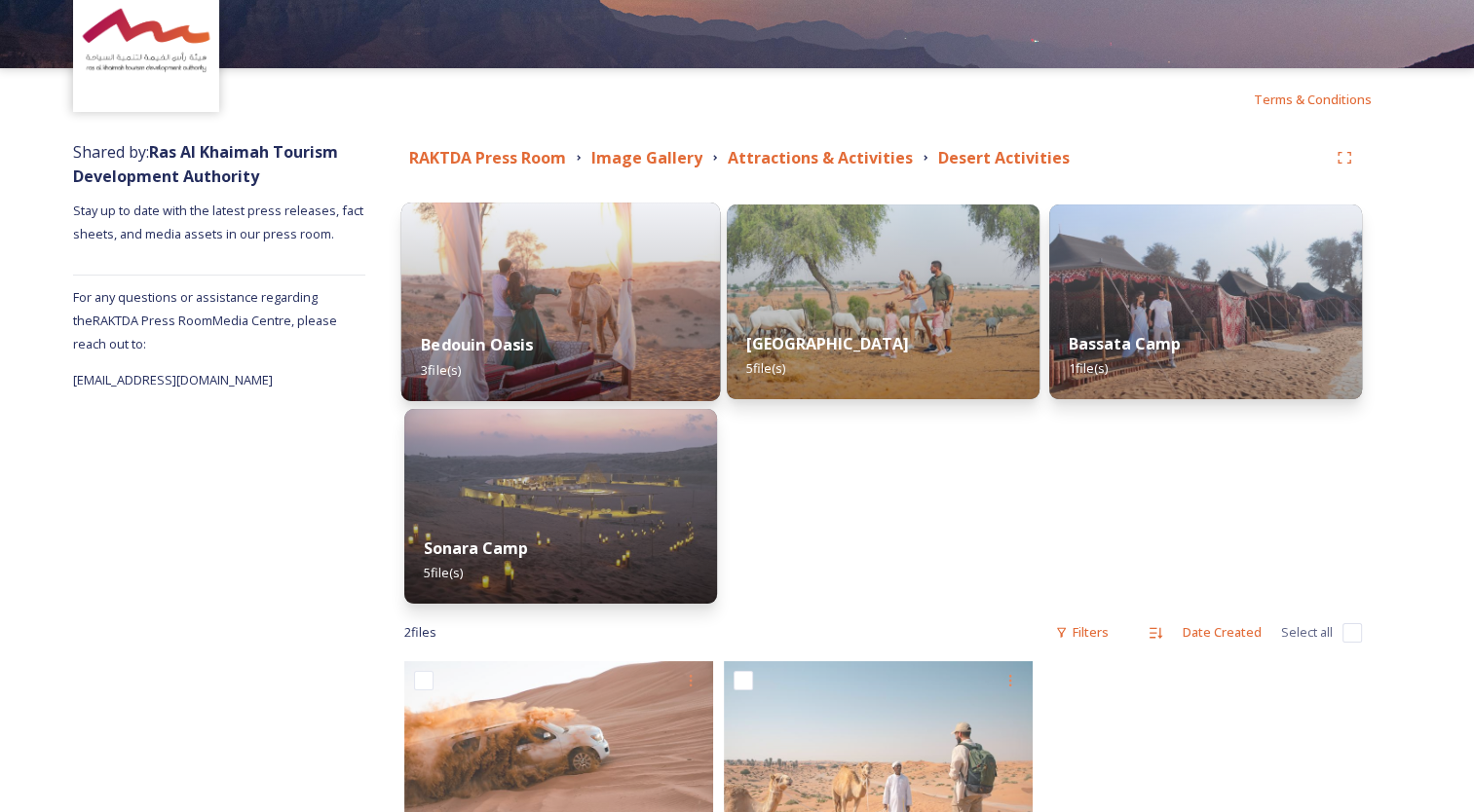
click at [585, 310] on img at bounding box center [560, 302] width 319 height 199
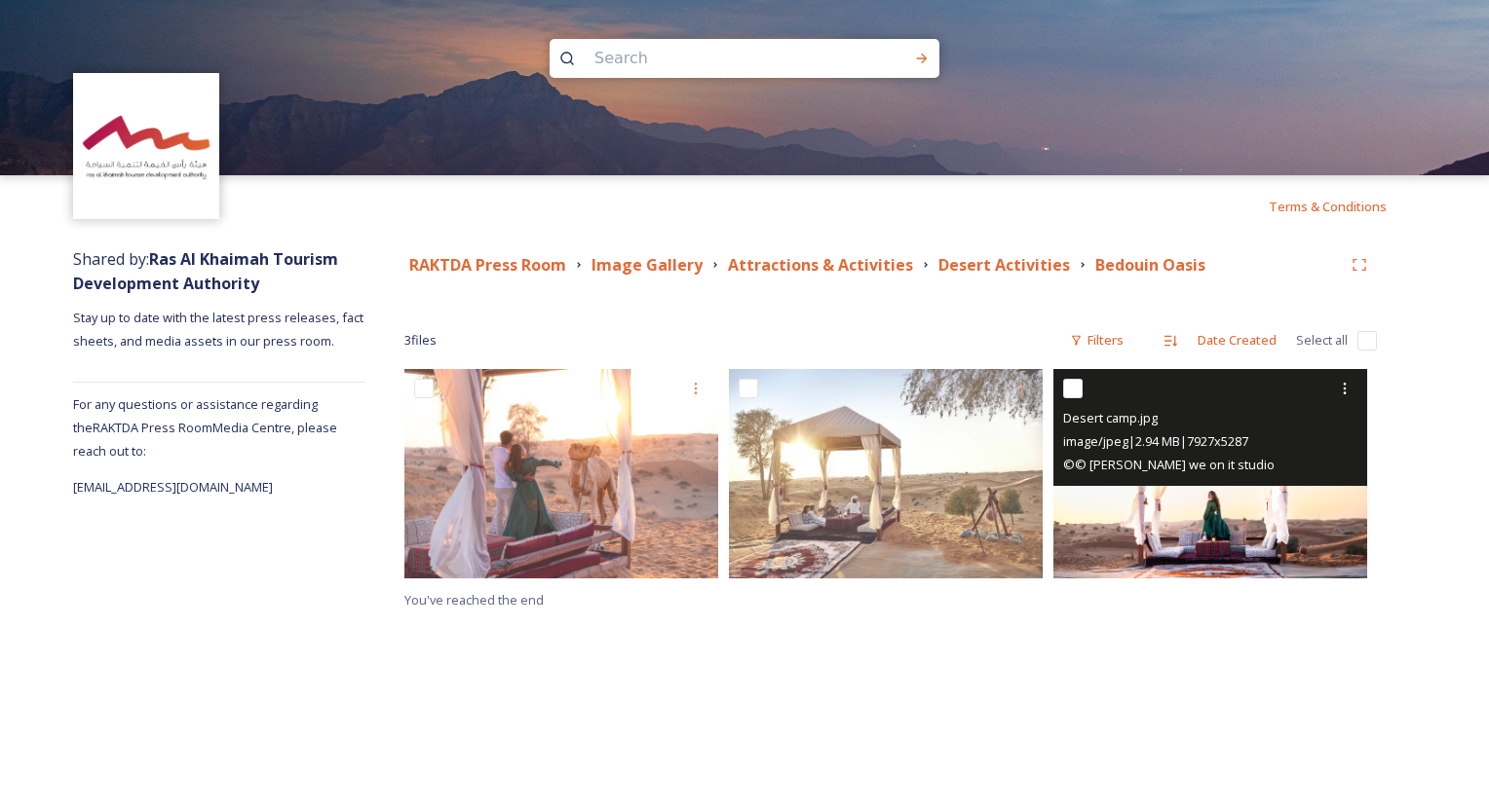
click at [1231, 515] on img at bounding box center [1210, 474] width 314 height 210
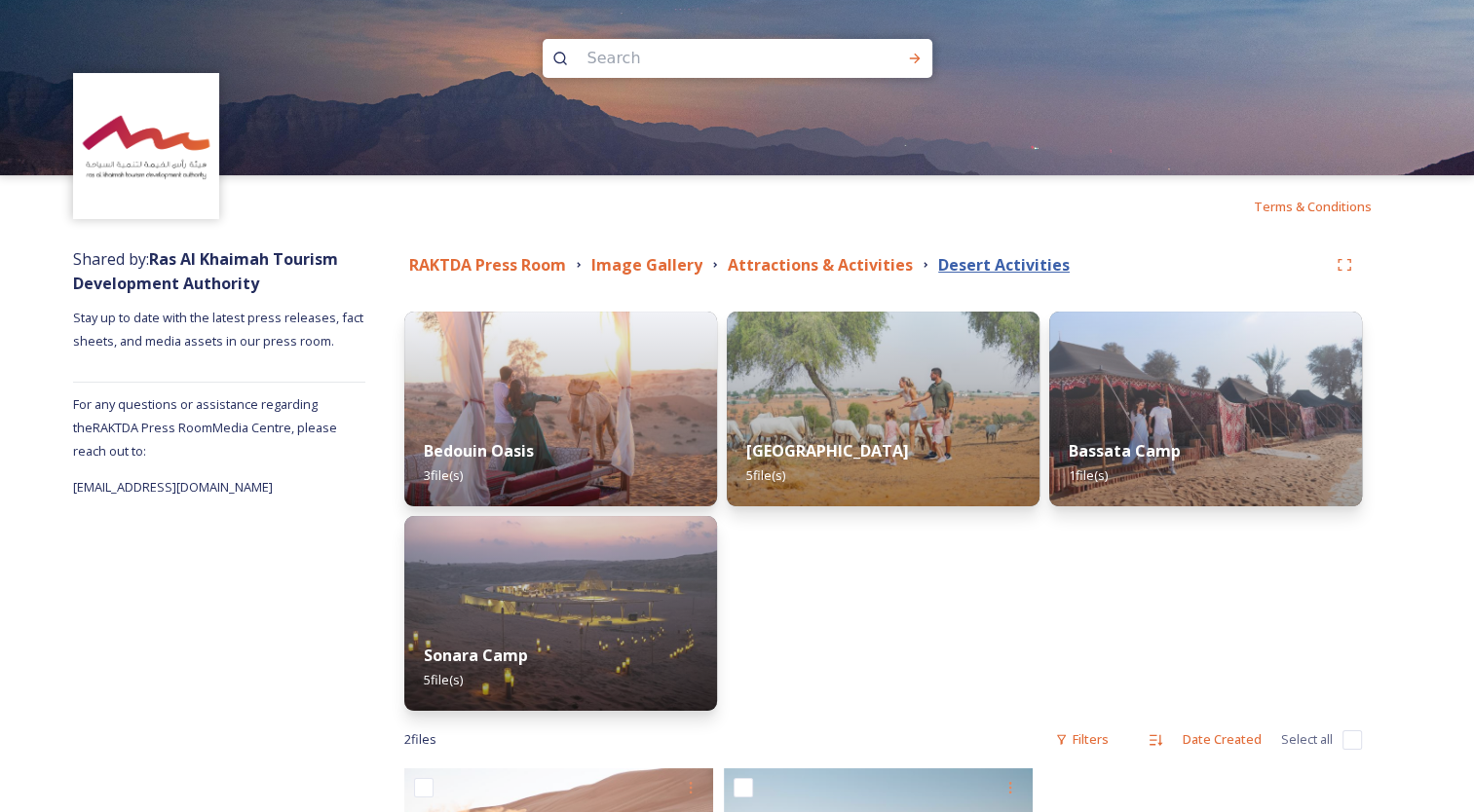
click at [1006, 265] on strong "Desert Activities" at bounding box center [1003, 265] width 131 height 22
click at [644, 264] on strong "Image Gallery" at bounding box center [646, 265] width 111 height 22
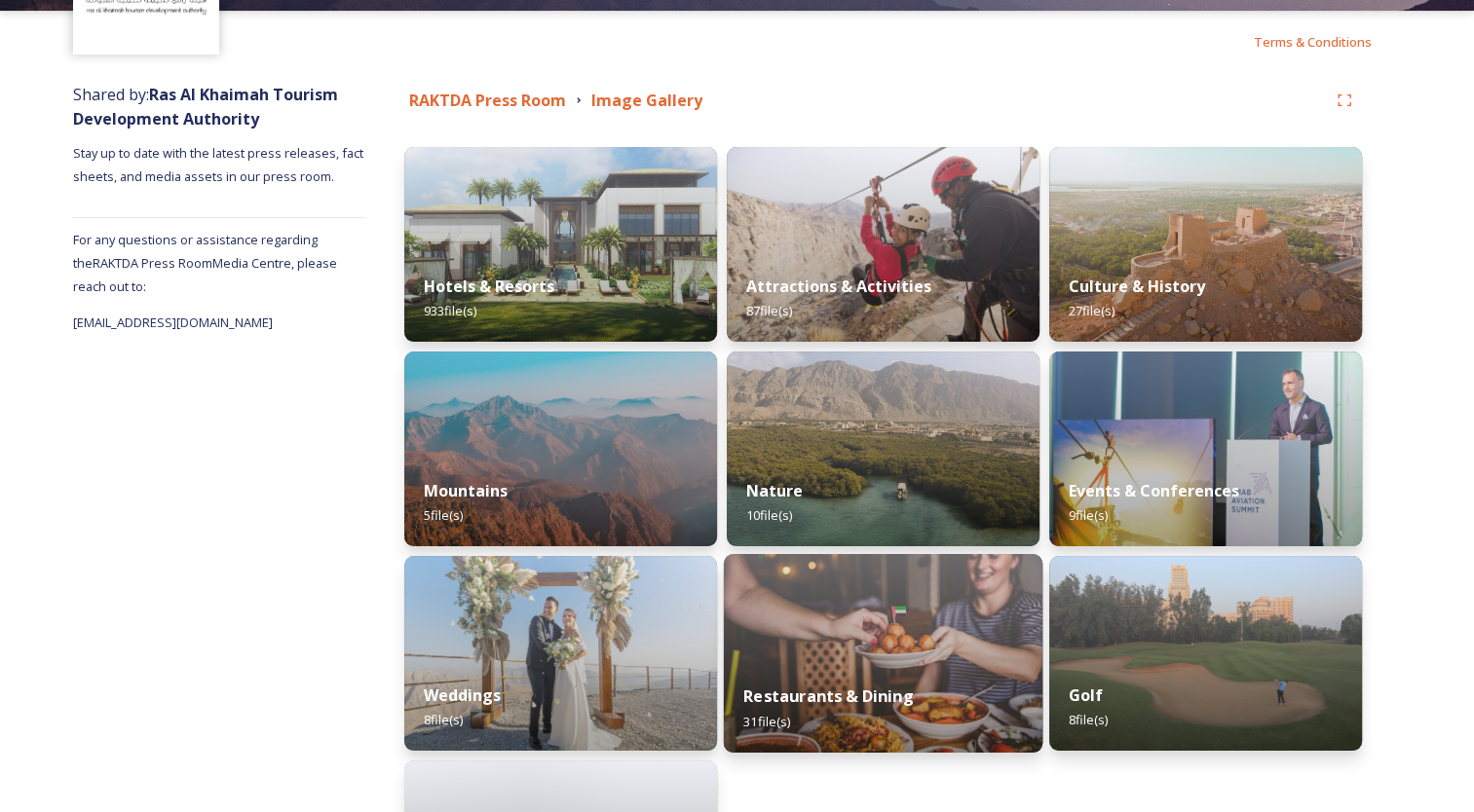
scroll to position [292, 0]
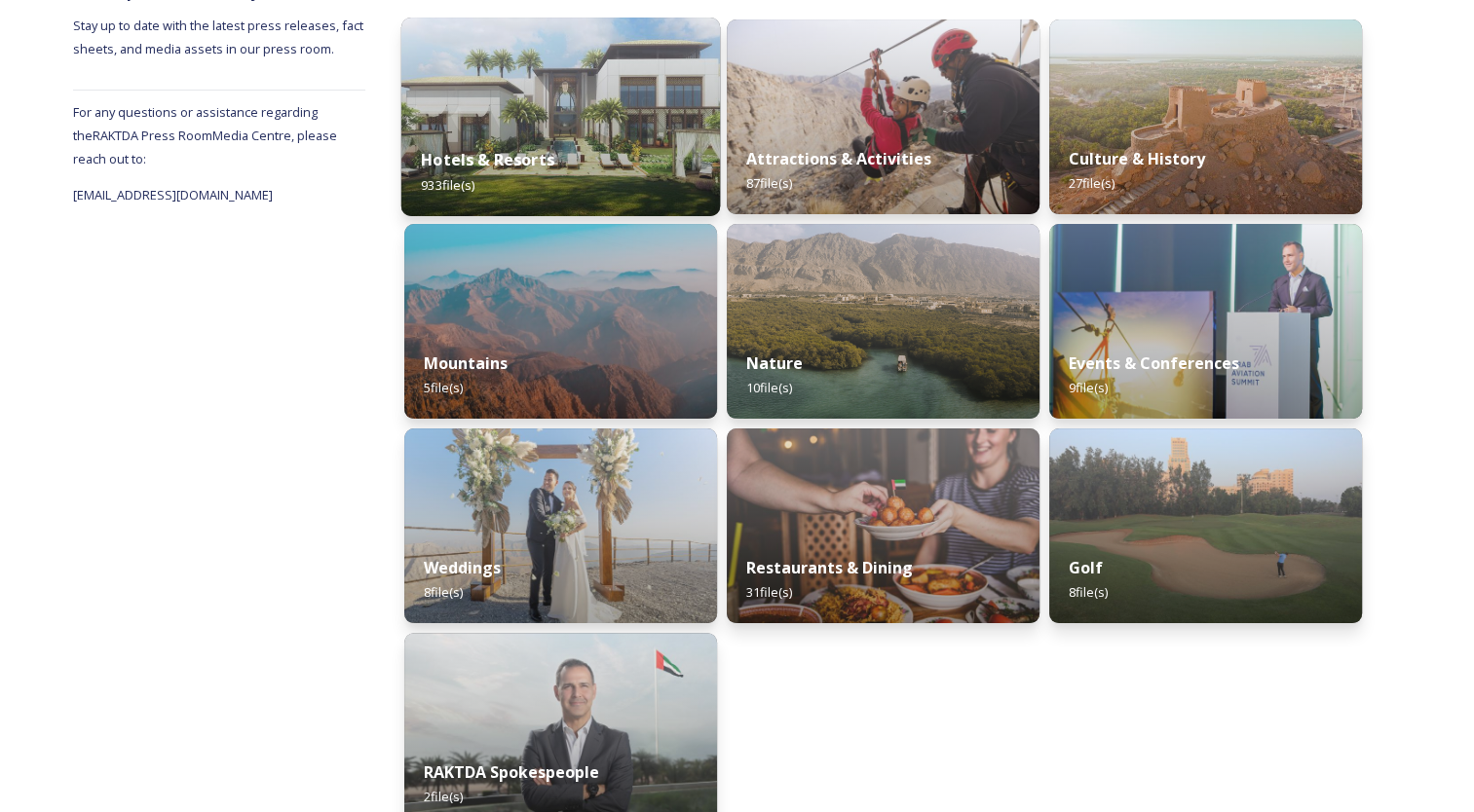
click at [554, 147] on div "Hotels & Resorts 933 file(s)" at bounding box center [560, 172] width 319 height 88
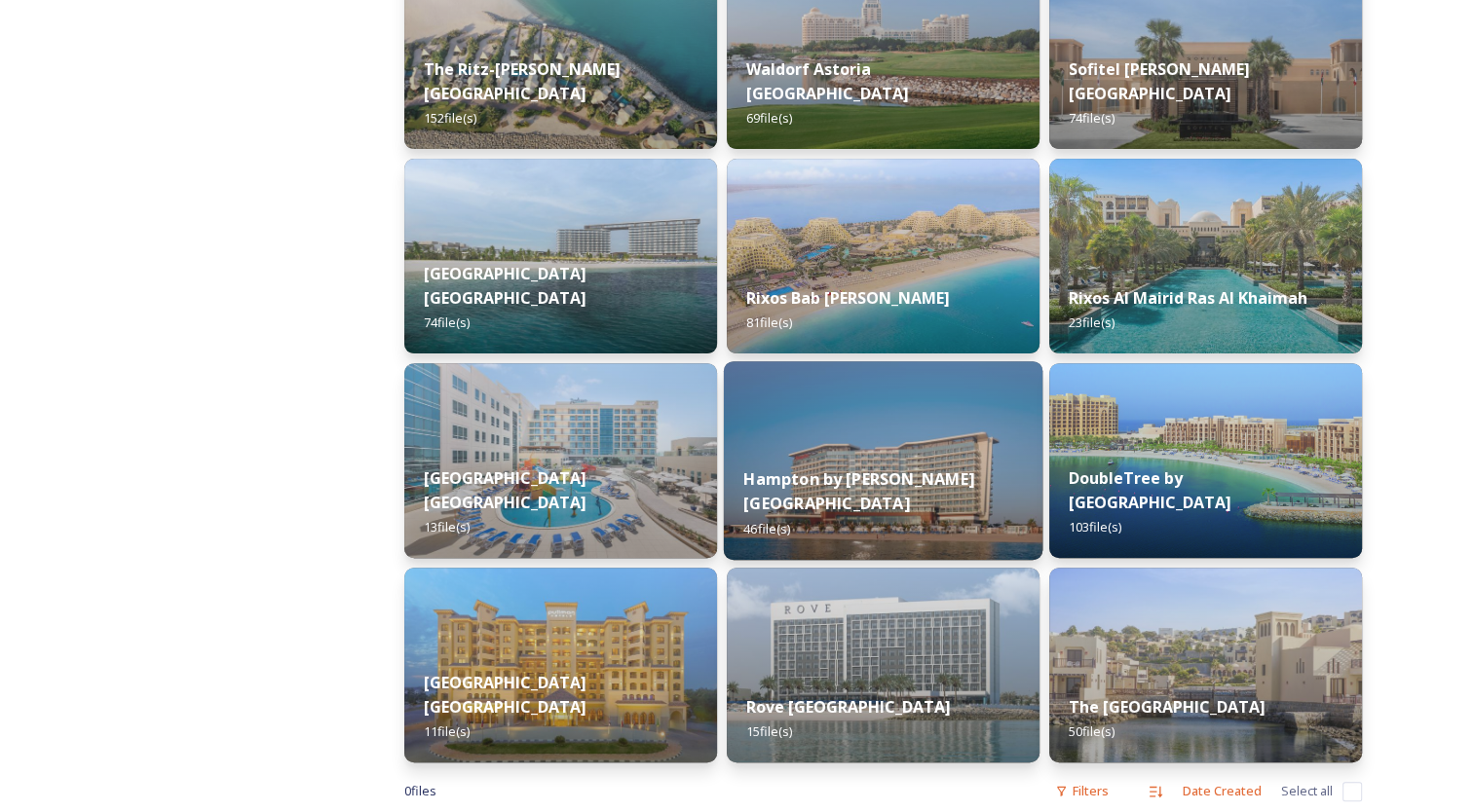
scroll to position [603, 0]
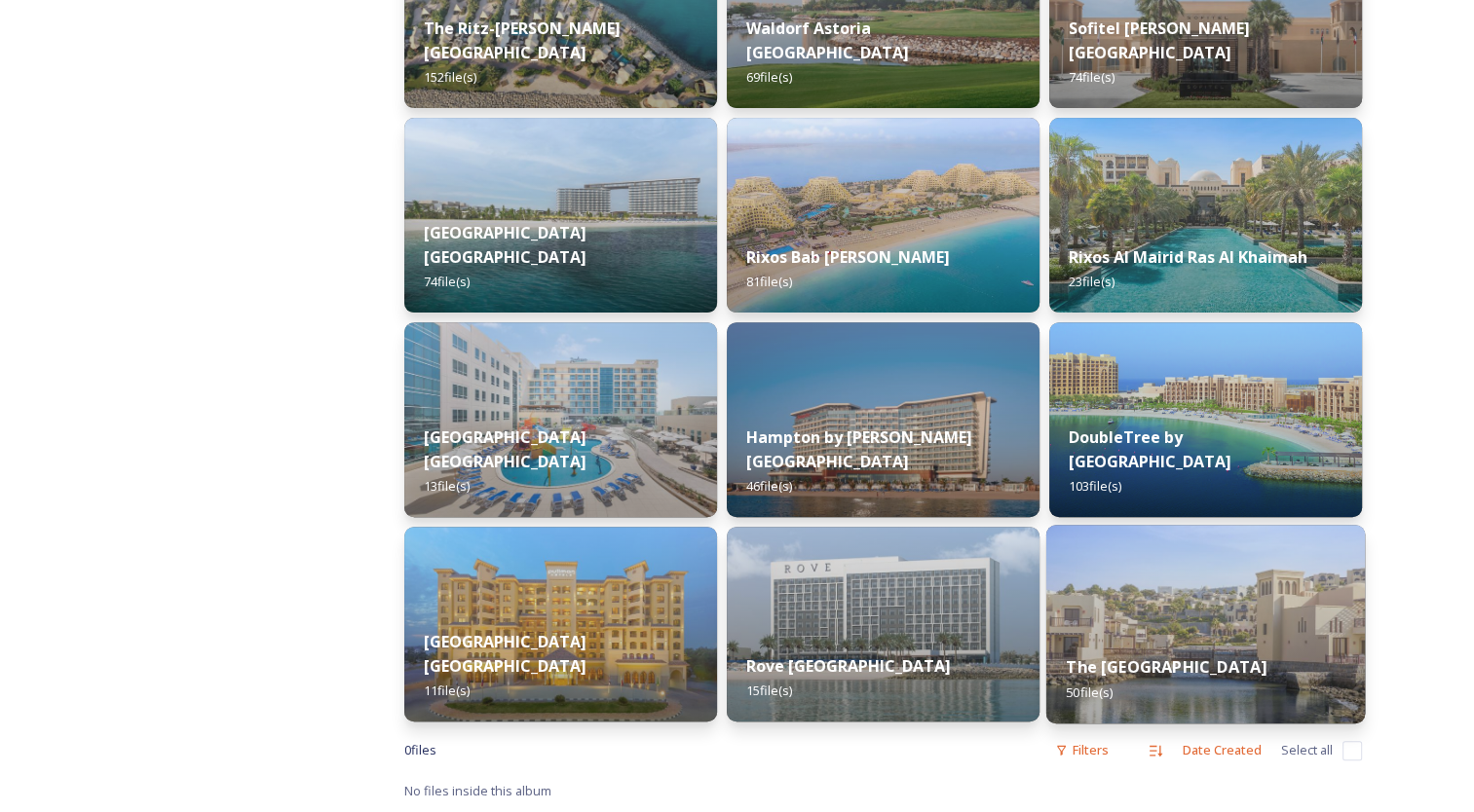
click at [1226, 600] on img at bounding box center [1205, 624] width 319 height 199
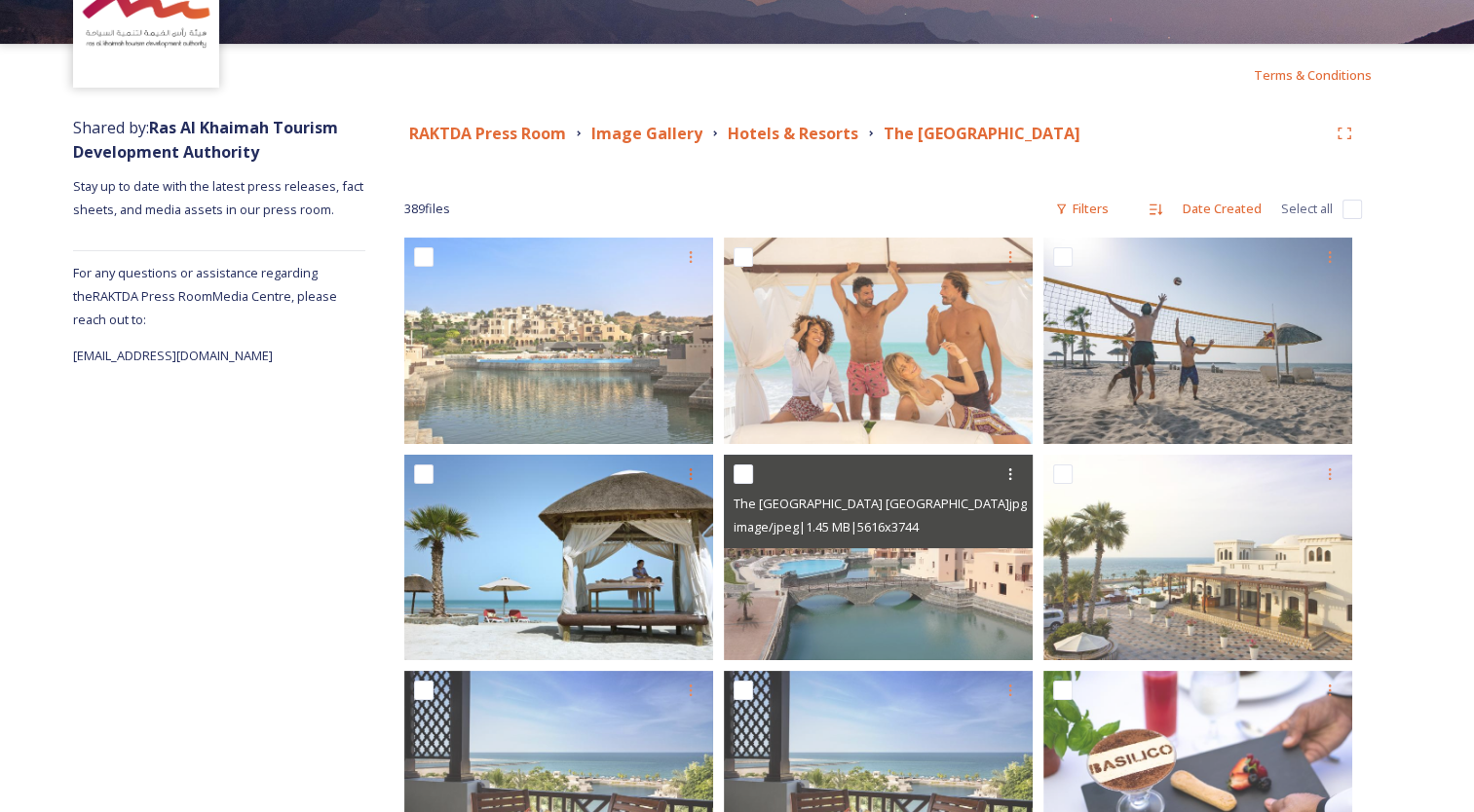
scroll to position [195, 0]
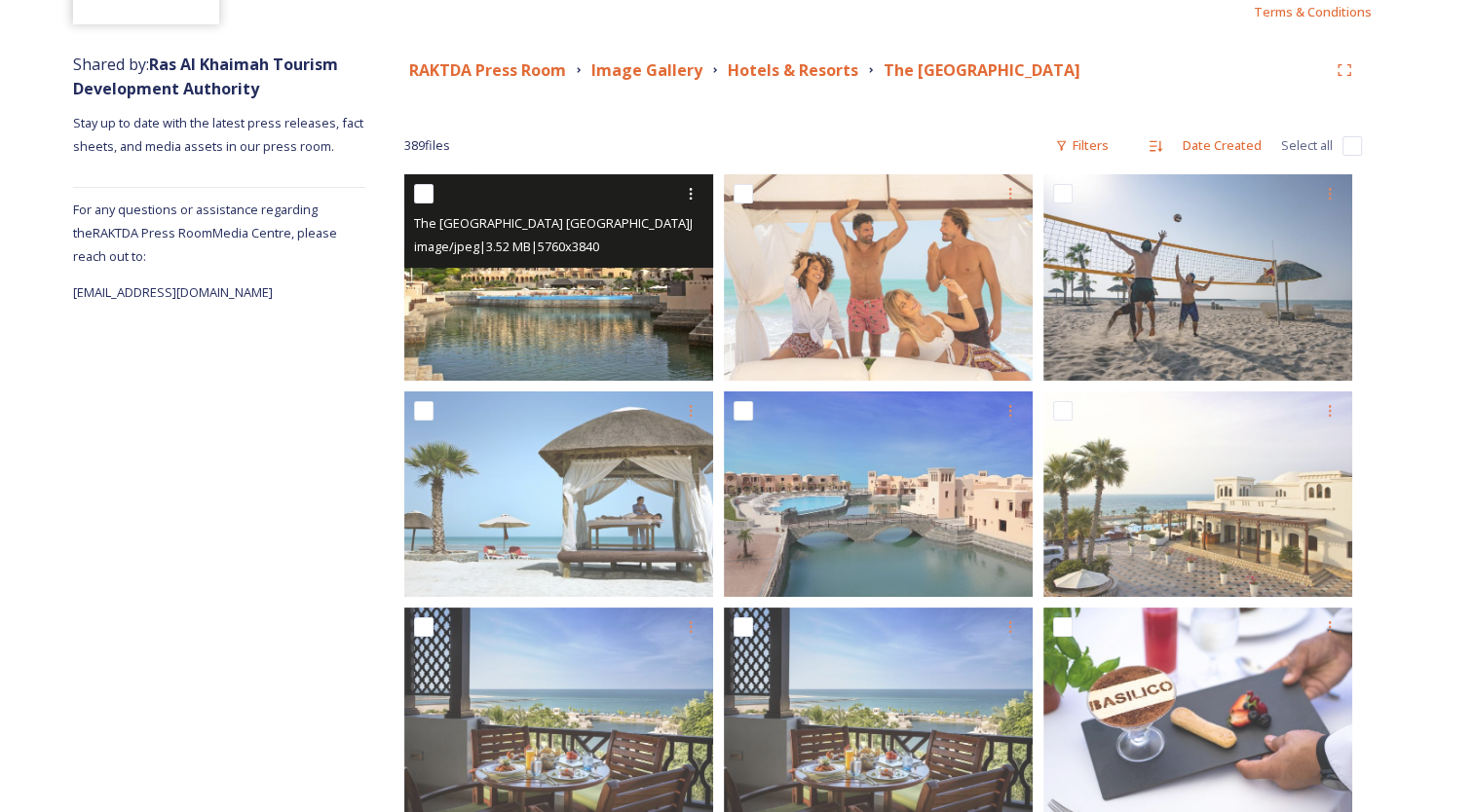
click at [563, 275] on img at bounding box center [558, 278] width 309 height 206
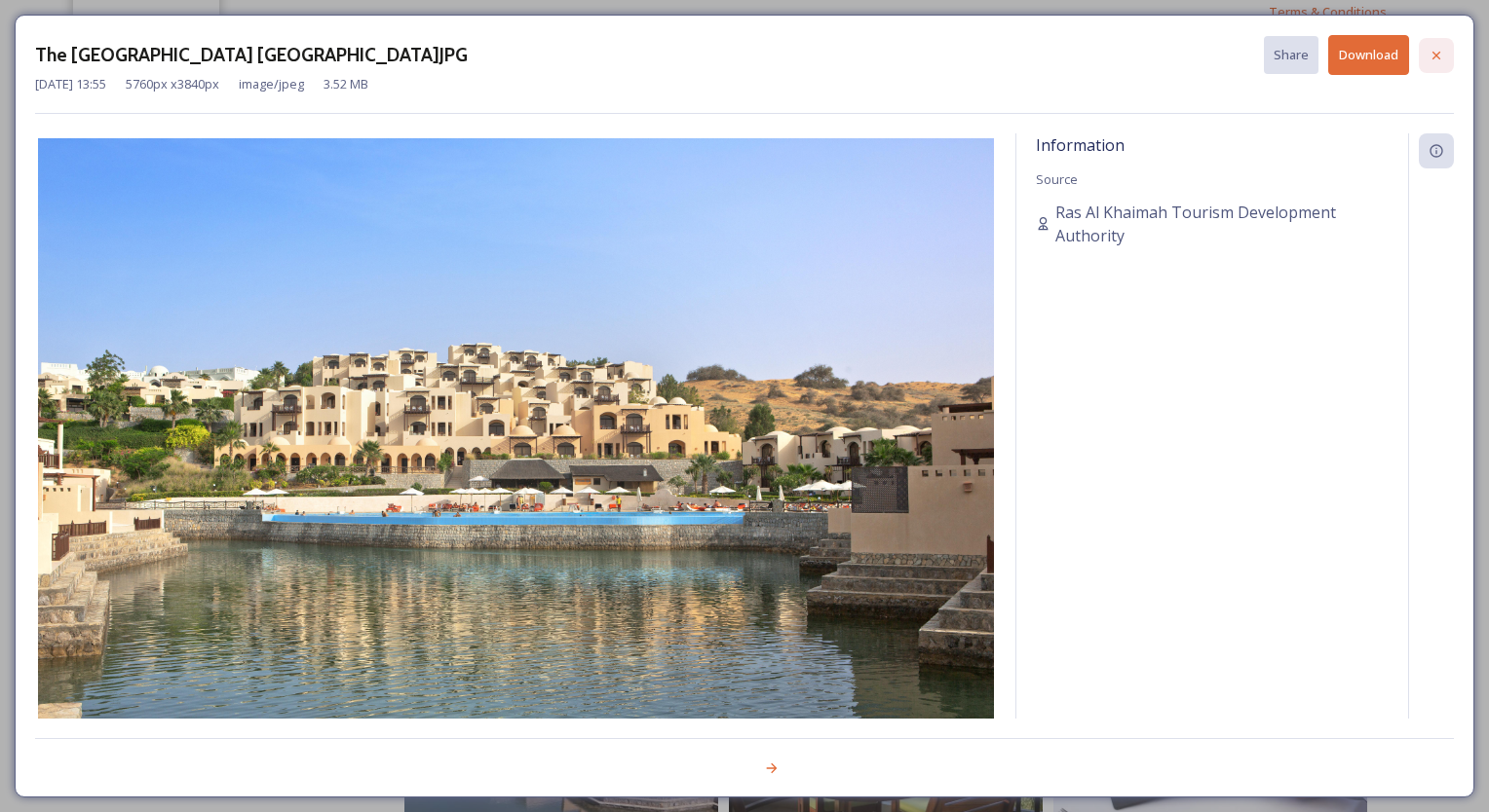
click at [1442, 55] on icon at bounding box center [1436, 56] width 16 height 16
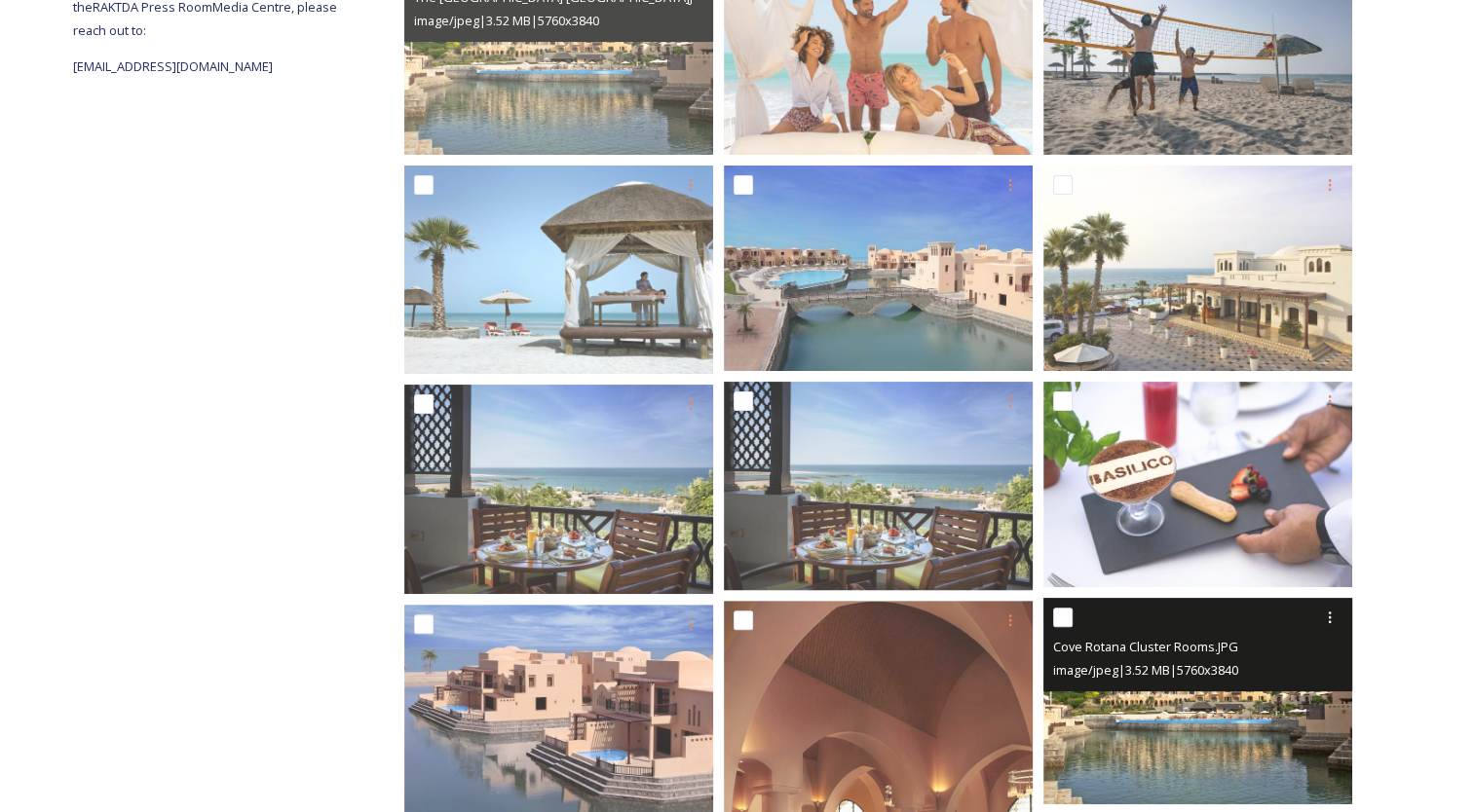
scroll to position [682, 0]
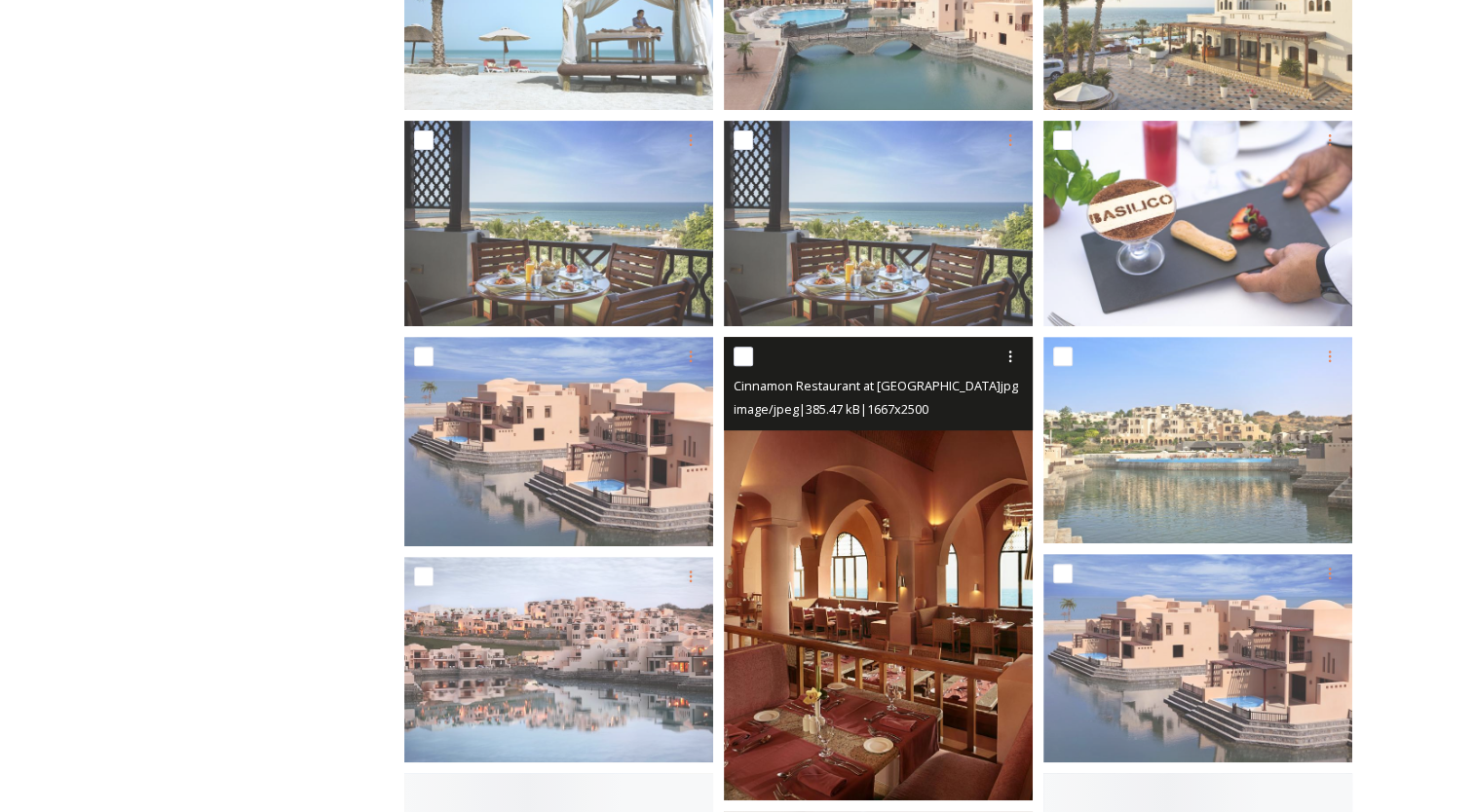
click at [841, 573] on img at bounding box center [878, 569] width 309 height 464
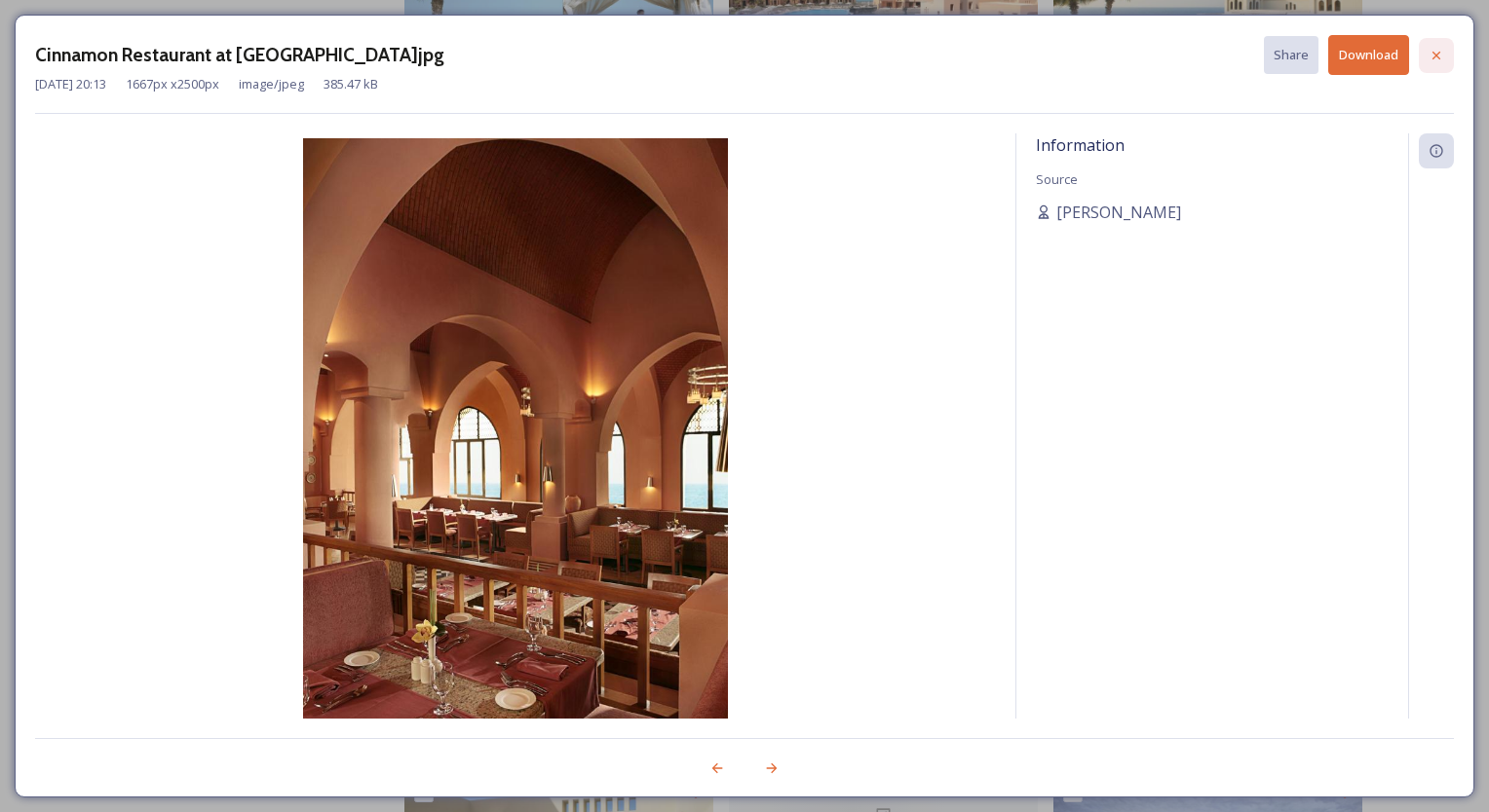
click at [1435, 48] on icon at bounding box center [1436, 56] width 16 height 16
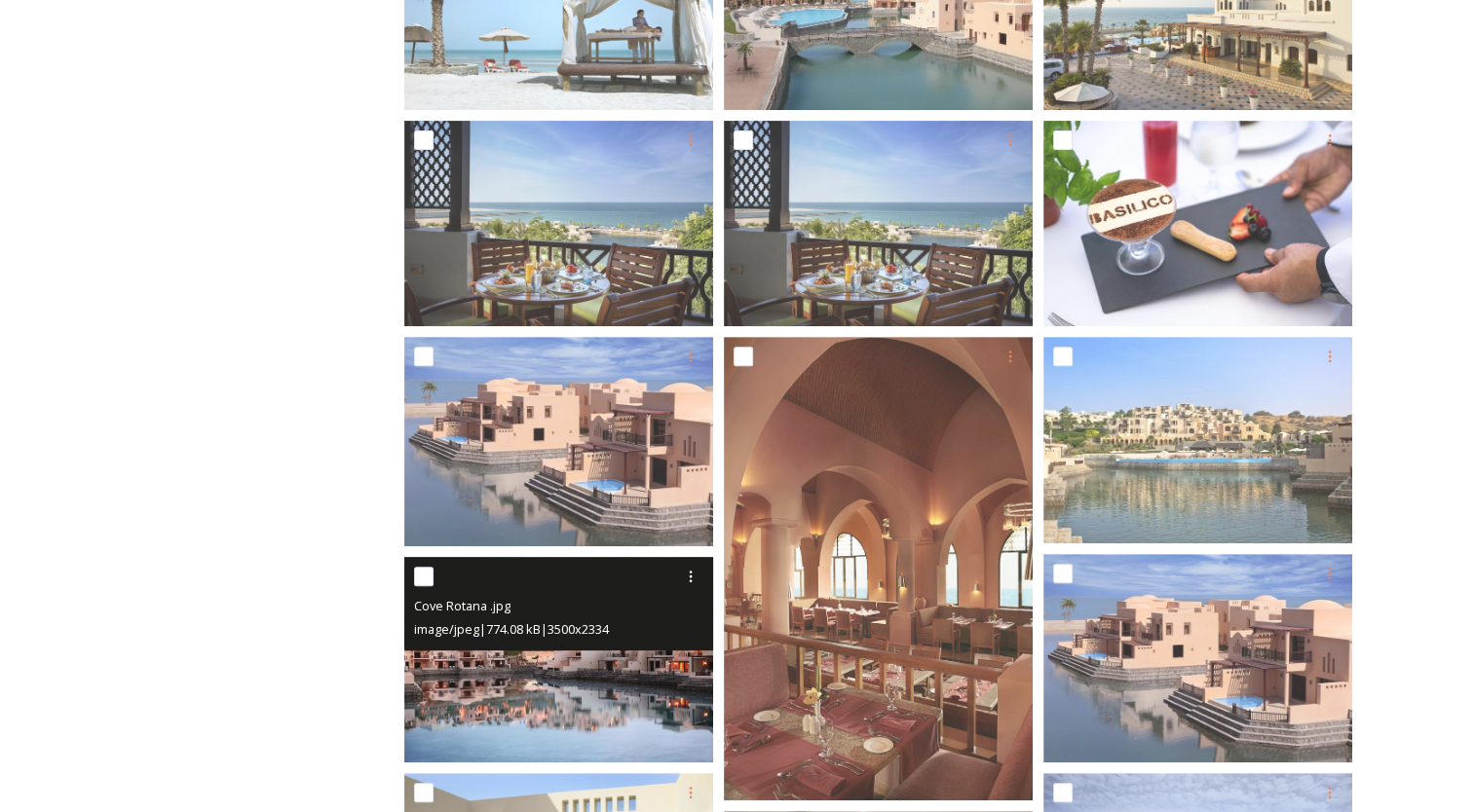
click at [620, 607] on div "Cove Rotana .jpg" at bounding box center [561, 606] width 294 height 24
click at [561, 709] on img at bounding box center [558, 660] width 309 height 206
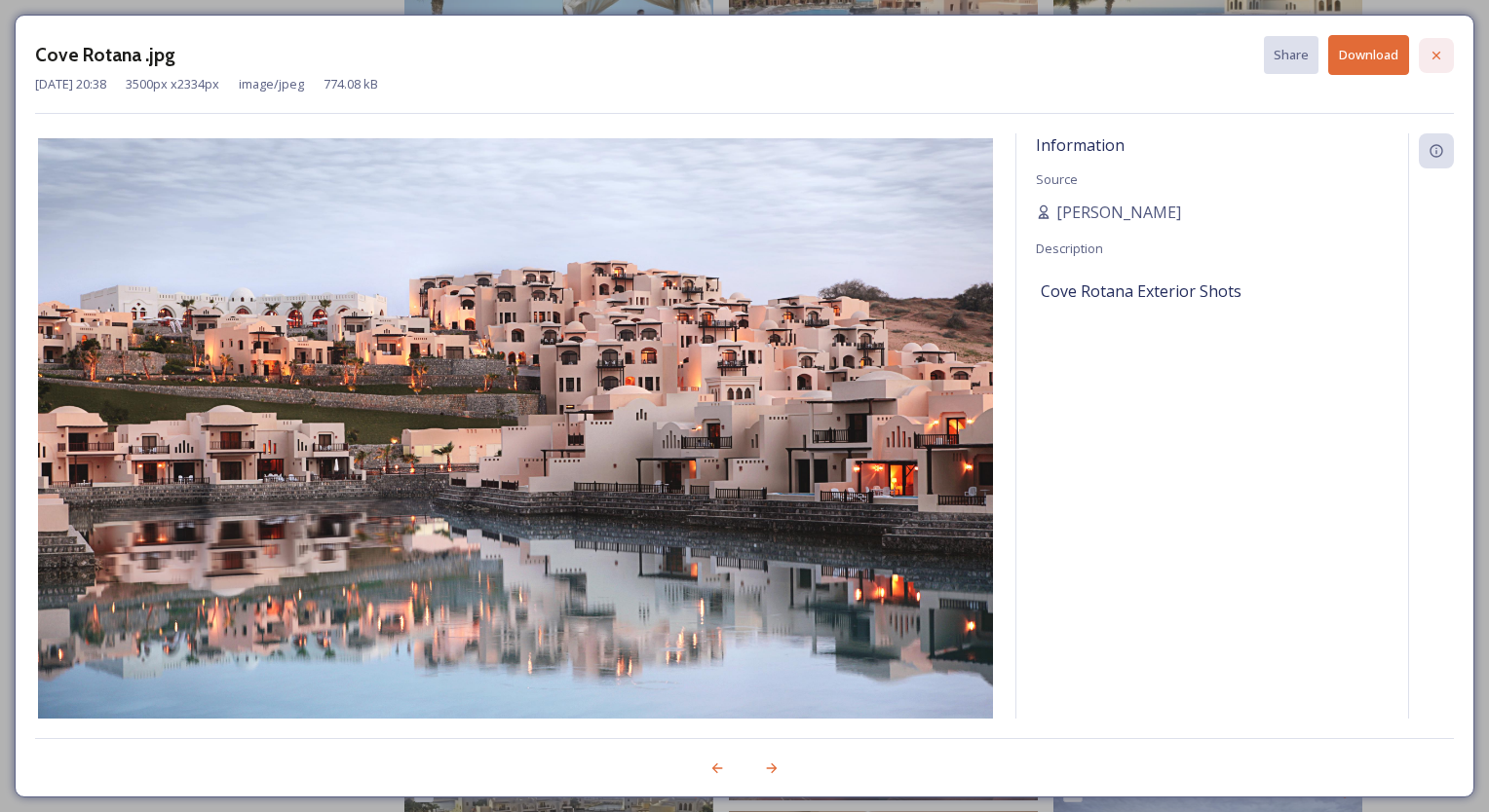
click at [1438, 52] on icon at bounding box center [1436, 55] width 8 height 8
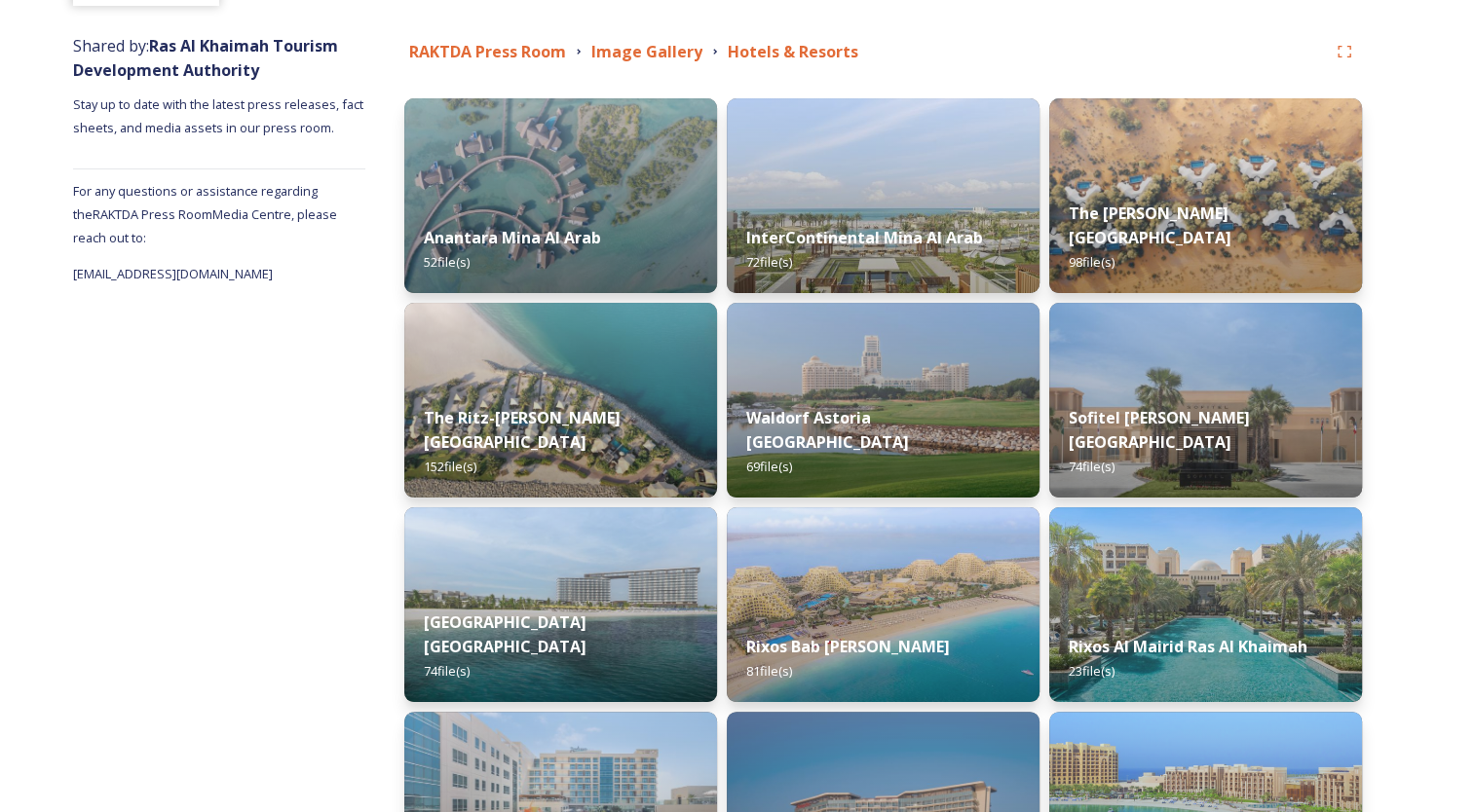
scroll to position [214, 0]
click at [868, 412] on div "Waldorf Astoria Ras Al Khaimah 69 file(s)" at bounding box center [883, 442] width 319 height 113
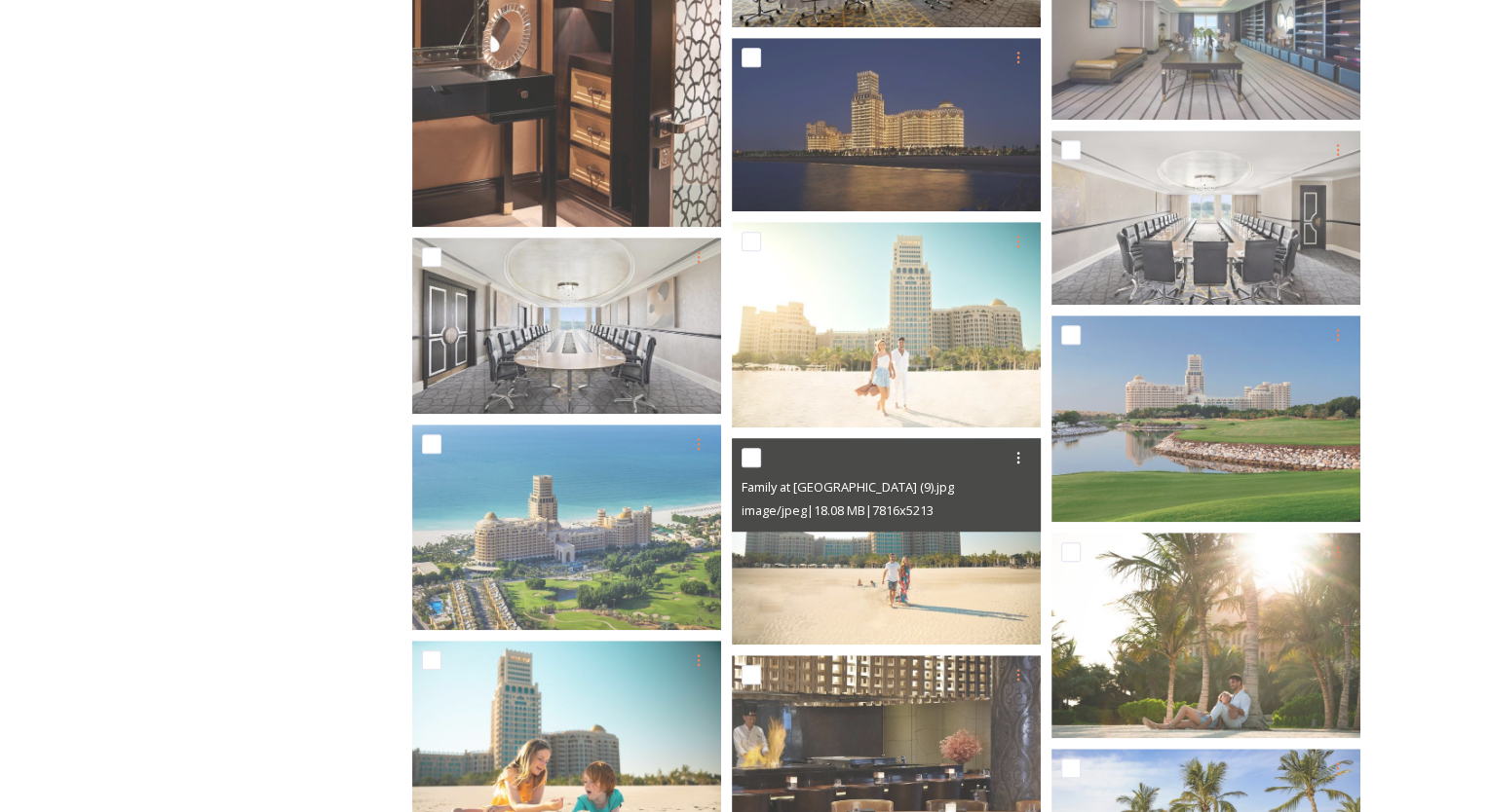
scroll to position [1461, 0]
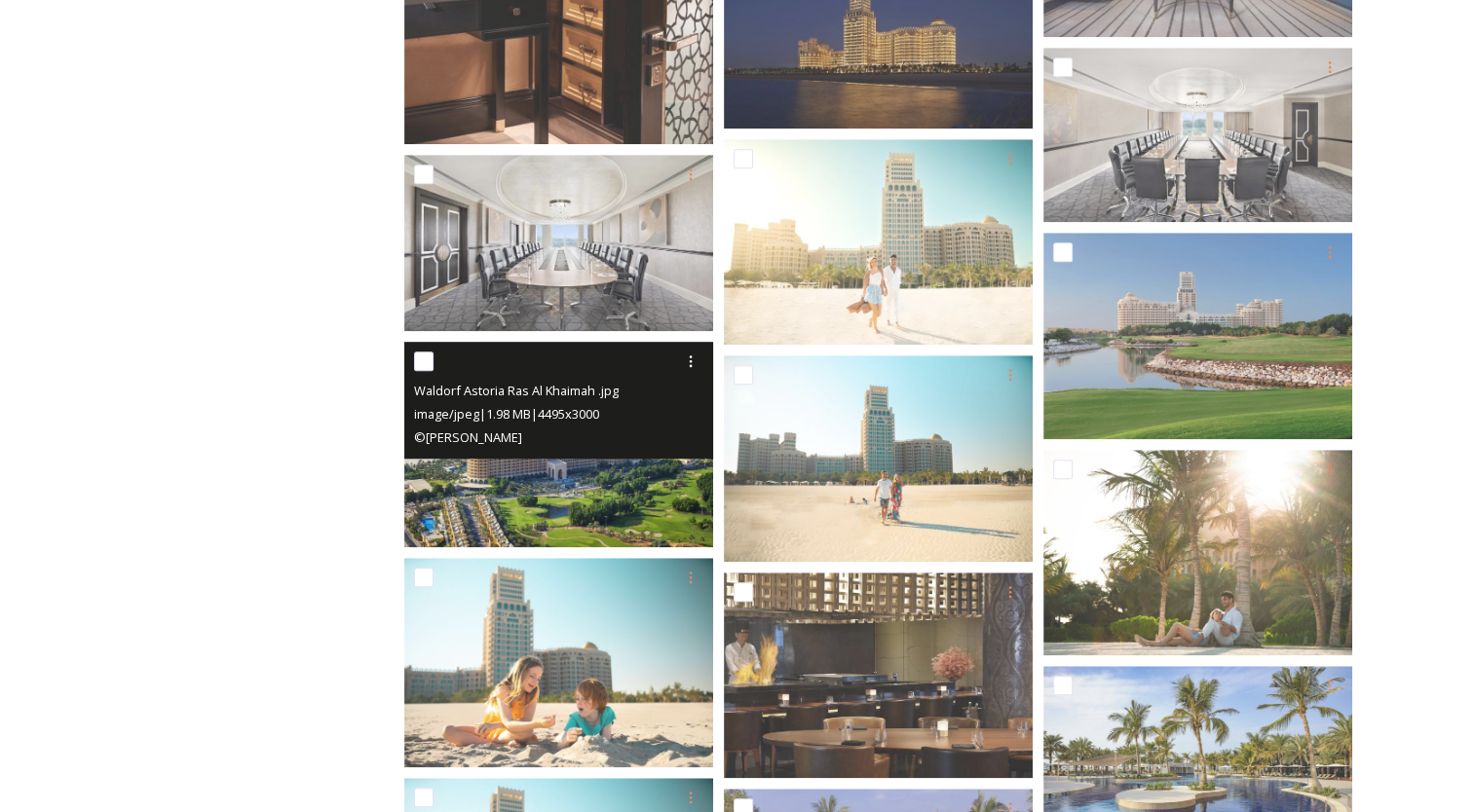
click at [624, 456] on div "Waldorf Astoria Ras Al Khaimah .jpg image/jpeg | 1.98 MB | 4495 x 3000 © [PERSO…" at bounding box center [558, 400] width 309 height 117
click at [602, 489] on img at bounding box center [558, 445] width 309 height 206
